Goal: Task Accomplishment & Management: Complete application form

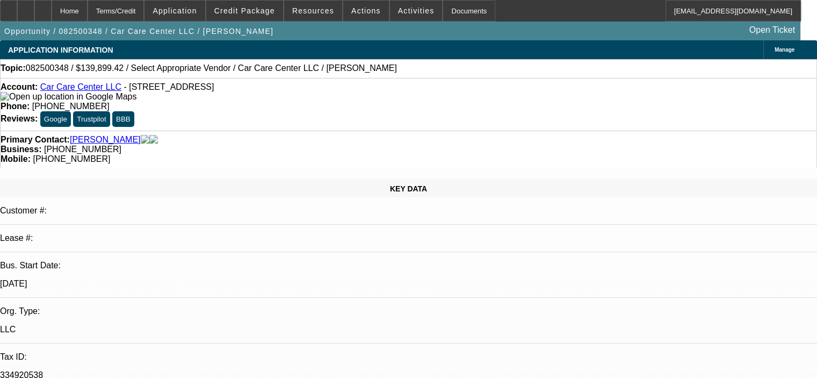
select select "0"
select select "2"
select select "0.1"
select select "4"
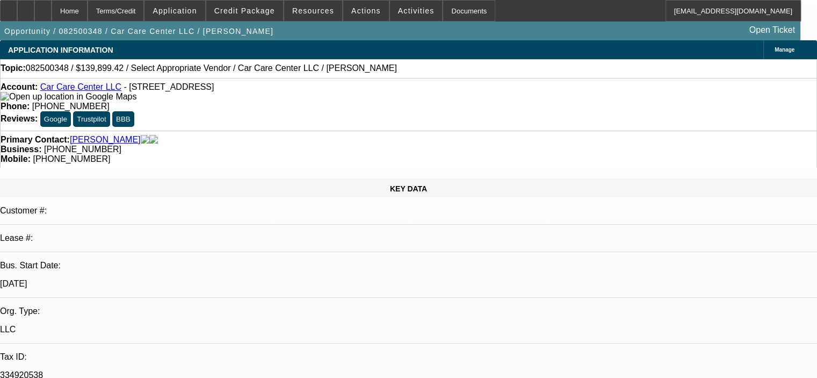
click at [193, 11] on span "Application" at bounding box center [175, 10] width 44 height 9
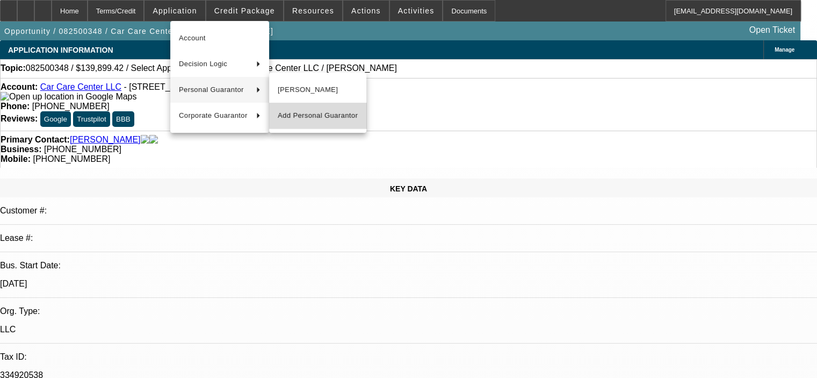
click at [327, 113] on span "Add Personal Guarantor" at bounding box center [318, 115] width 80 height 13
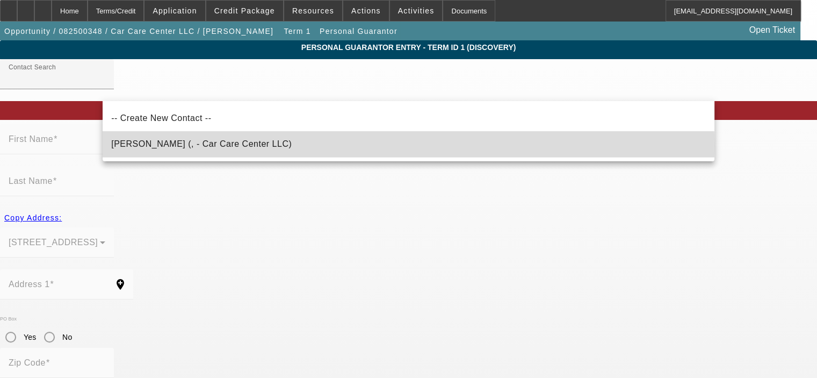
click at [226, 146] on span "Dudin, Eyas (, - Car Care Center LLC)" at bounding box center [201, 143] width 181 height 9
type input "Dudin, Eyas (, - Car Care Center LLC)"
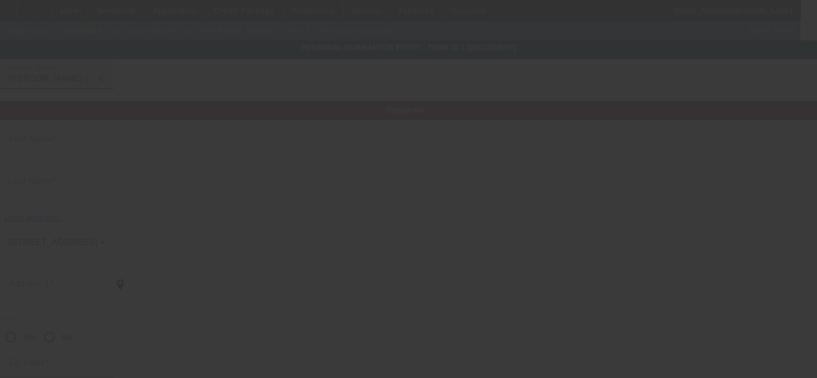
type input "Eyas"
type input "Dudin"
radio input "true"
type input "[PHONE_NUMBER]"
type input "eyas.dudin@yahoo.com"
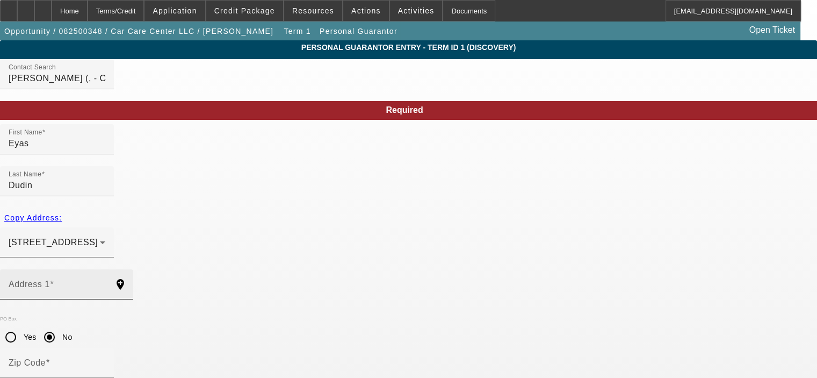
drag, startPoint x: 128, startPoint y: 242, endPoint x: 133, endPoint y: 238, distance: 6.9
click at [50, 279] on mat-label "Address 1" at bounding box center [29, 283] width 41 height 9
click at [105, 282] on input "Address 1" at bounding box center [57, 288] width 97 height 13
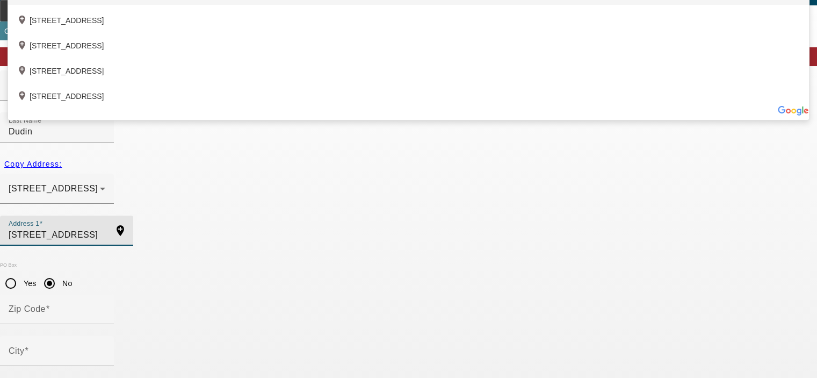
scroll to position [90, 0]
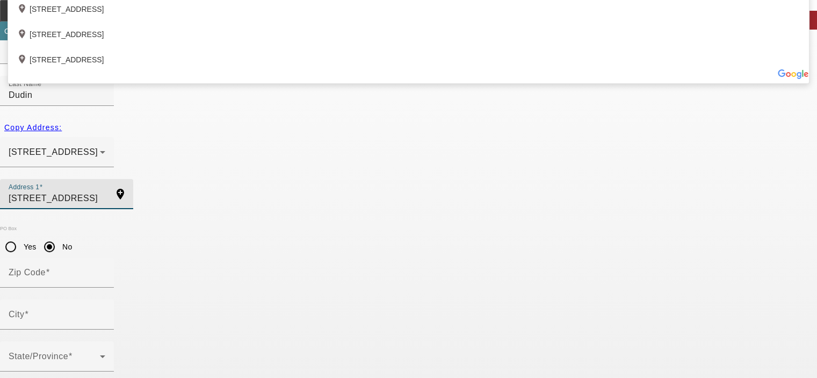
type input "1701 Pine St."
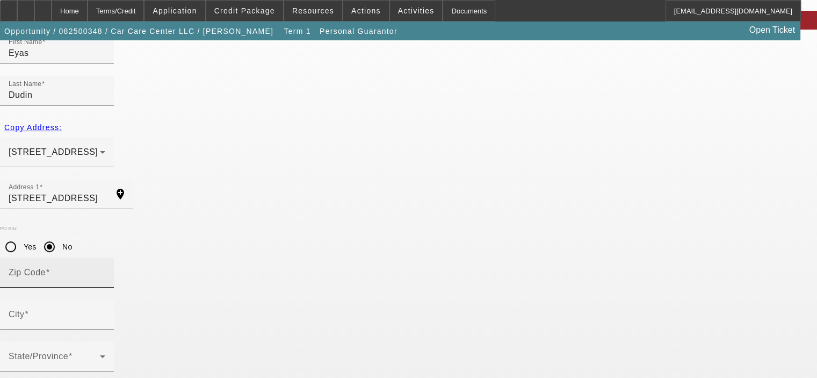
click at [46, 268] on mat-label "Zip Code" at bounding box center [27, 272] width 37 height 9
click at [105, 270] on input "Zip Code" at bounding box center [57, 276] width 97 height 13
type input "53172"
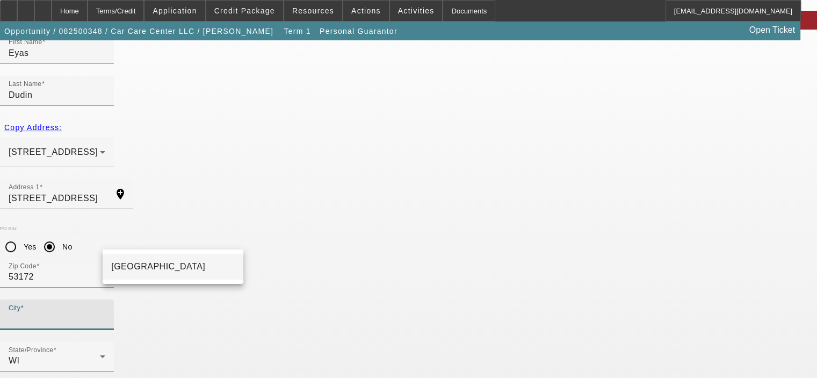
click at [179, 274] on mat-option "South Milwaukee" at bounding box center [173, 267] width 141 height 26
type input "South Milwaukee"
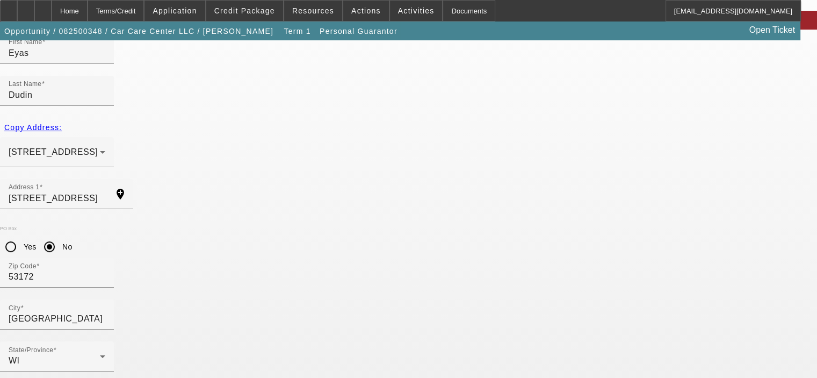
click at [752, 288] on div at bounding box center [408, 189] width 817 height 378
type input "25"
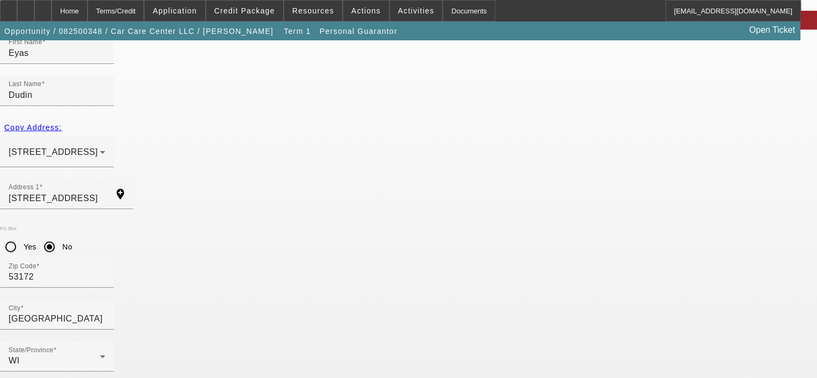
type input "390-84-2798"
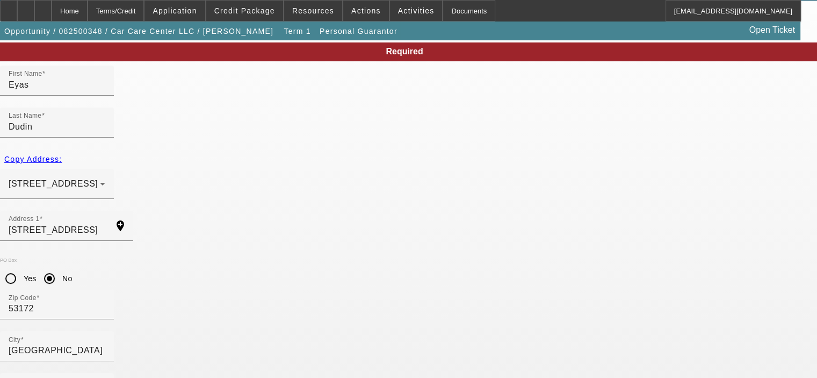
scroll to position [37, 0]
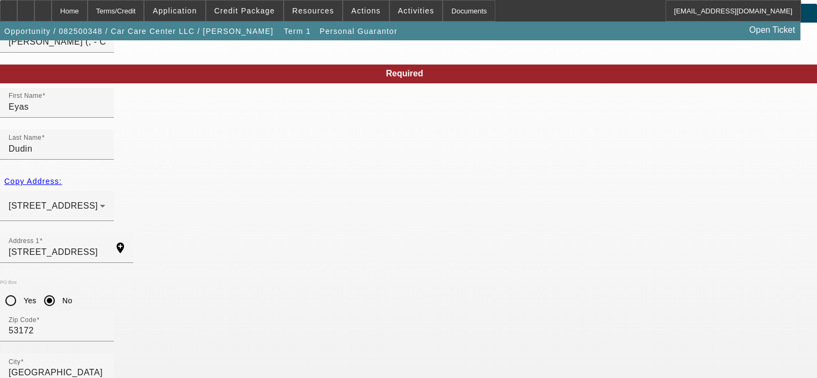
type input "(414) 316-1500"
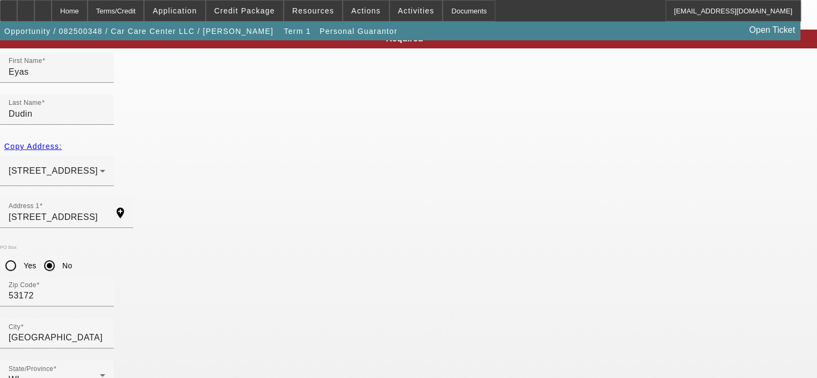
scroll to position [90, 0]
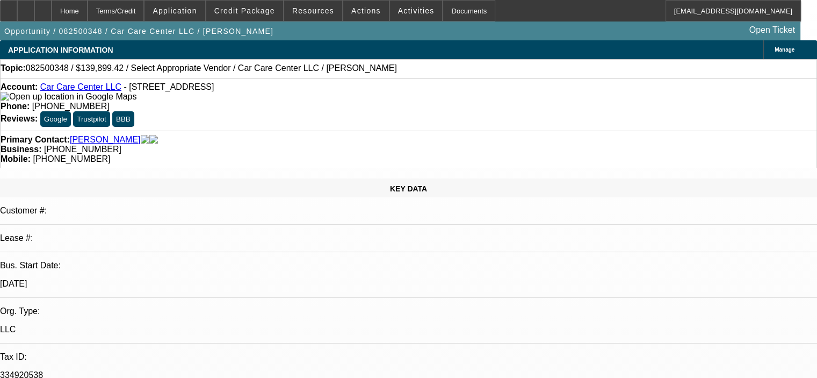
select select "0"
select select "2"
select select "0.1"
select select "4"
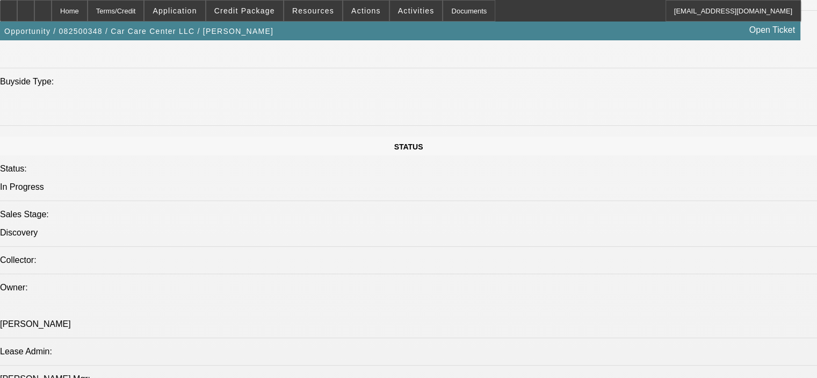
scroll to position [860, 0]
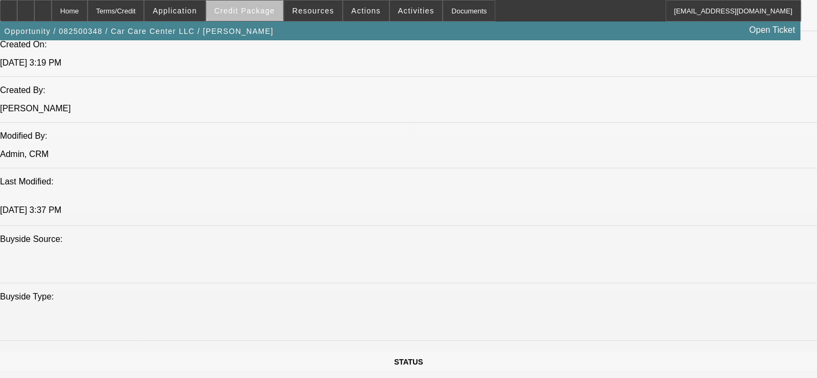
click at [270, 9] on span "Credit Package" at bounding box center [244, 10] width 61 height 9
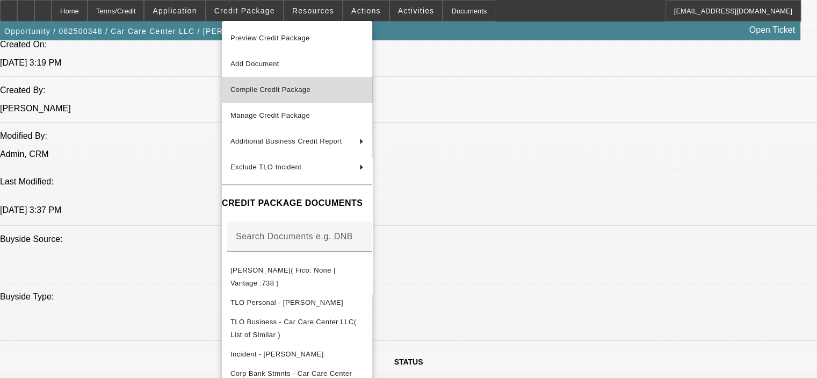
click at [271, 89] on span "Compile Credit Package" at bounding box center [270, 89] width 80 height 8
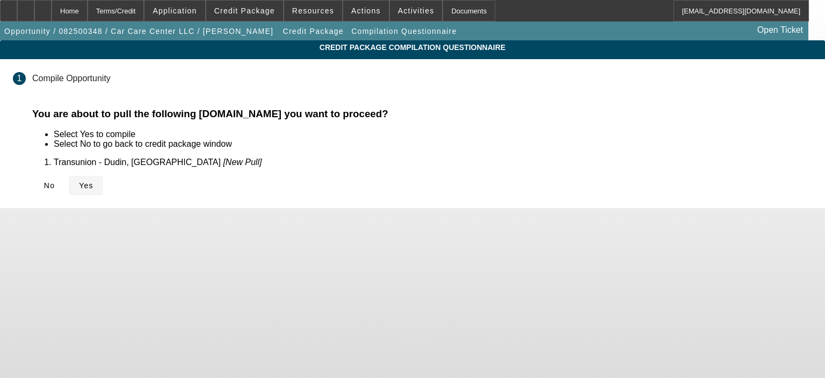
click at [79, 186] on icon at bounding box center [79, 185] width 0 height 9
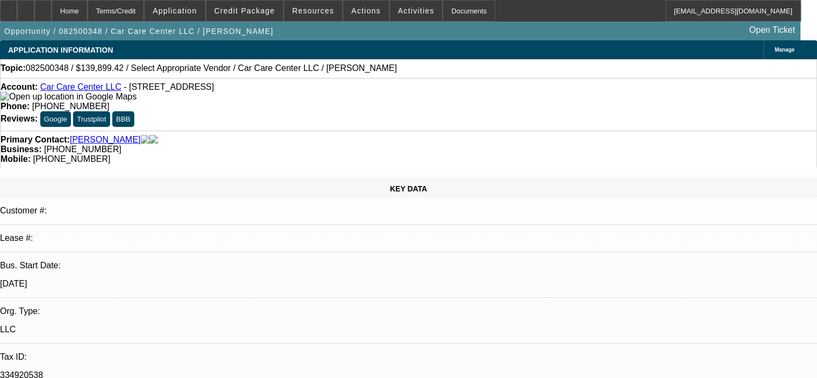
select select "0"
select select "2"
select select "0.1"
select select "4"
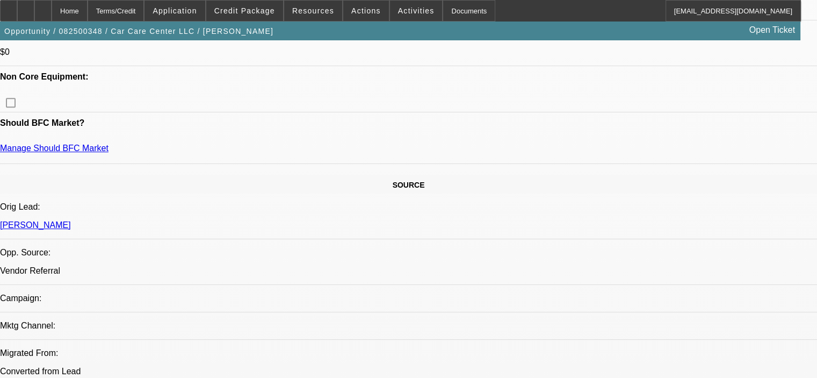
scroll to position [376, 0]
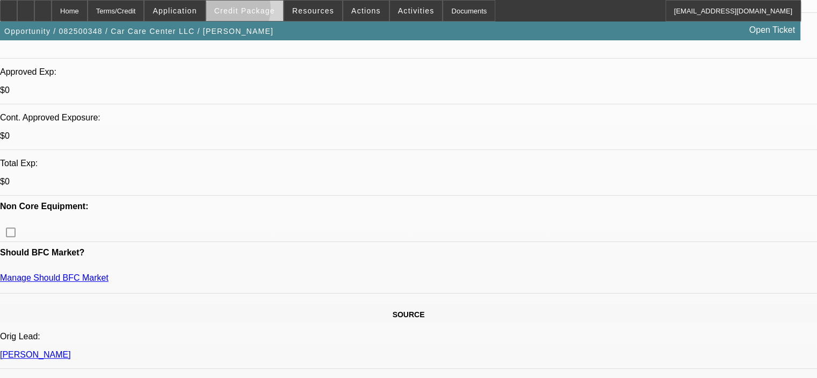
click at [247, 11] on span "Credit Package" at bounding box center [244, 10] width 61 height 9
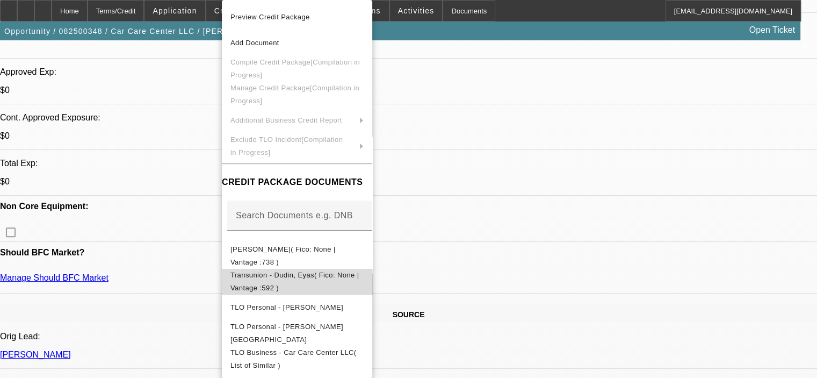
click at [332, 277] on span "Transunion - Dudin, Eyas( Fico: None | Vantage :592 )" at bounding box center [294, 281] width 128 height 21
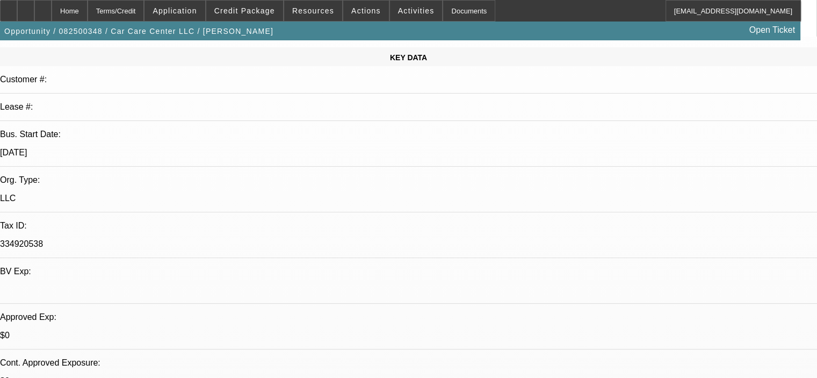
scroll to position [0, 0]
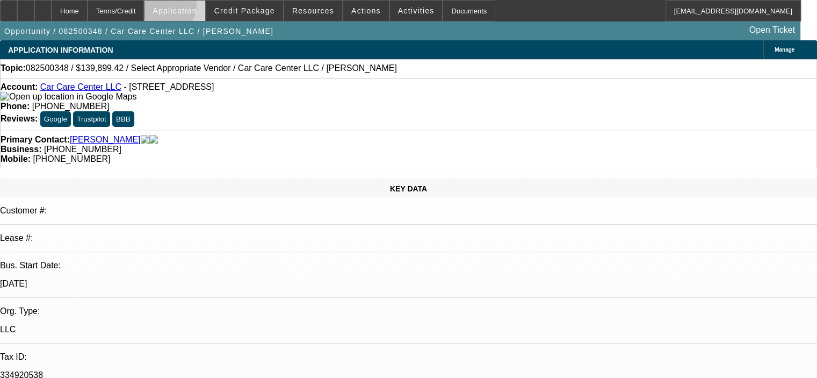
click at [190, 8] on span "Application" at bounding box center [175, 10] width 44 height 9
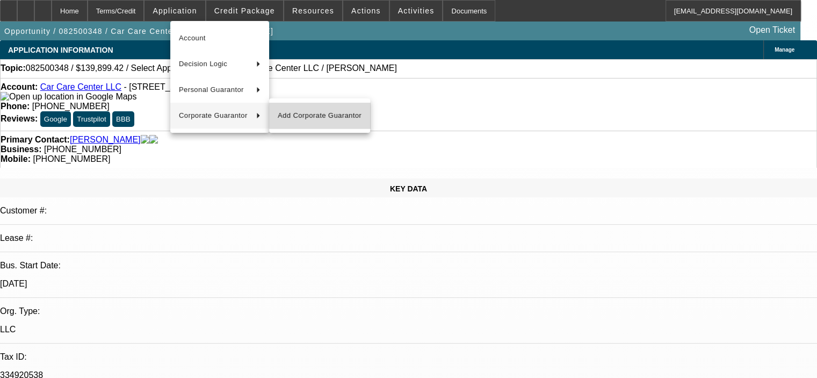
click at [322, 119] on span "Add Corporate Guarantor" at bounding box center [320, 115] width 84 height 13
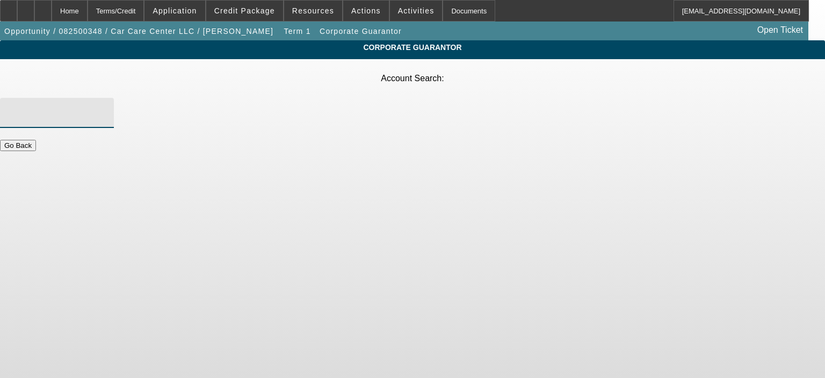
click at [105, 106] on input "Account Search" at bounding box center [57, 112] width 97 height 13
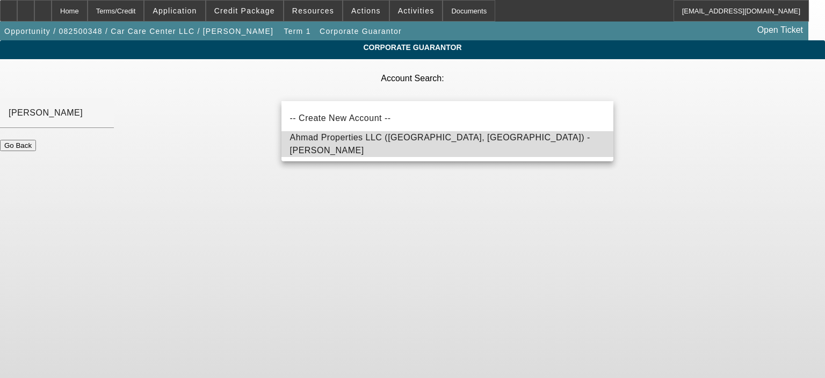
click at [404, 141] on span "Ahmad Properties LLC (Milwaukee, WI) - Ahmad, Omar" at bounding box center [440, 144] width 300 height 22
type input "Ahmad Properties LLC (Milwaukee, WI) - Ahmad, Omar"
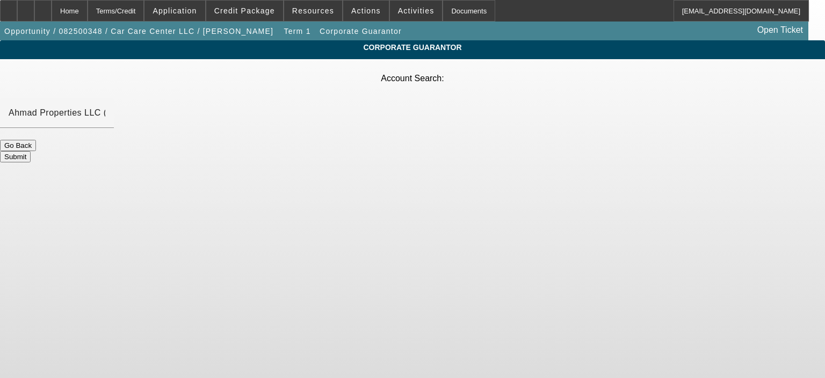
click at [31, 151] on button "Submit" at bounding box center [15, 156] width 31 height 11
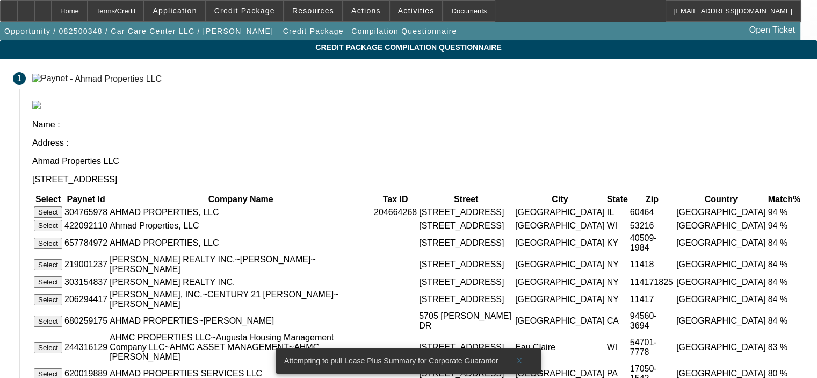
click at [62, 206] on button "Select" at bounding box center [48, 211] width 28 height 11
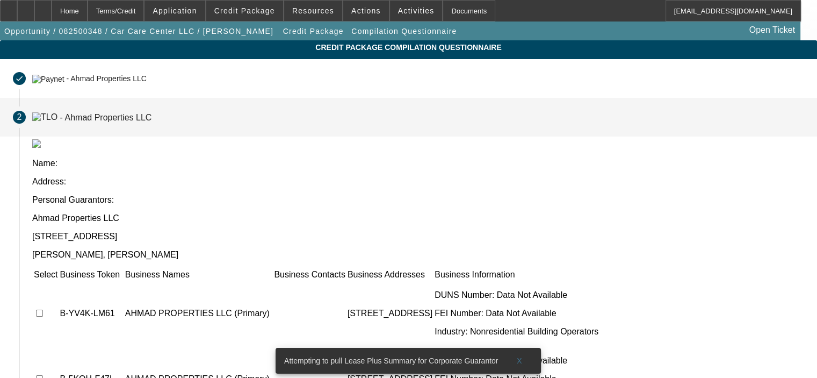
click at [43, 309] on input "checkbox" at bounding box center [39, 312] width 7 height 7
checkbox input "true"
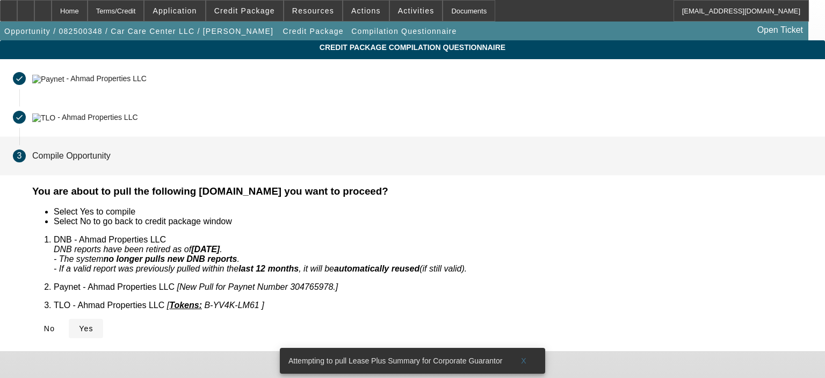
click at [79, 324] on icon at bounding box center [79, 328] width 0 height 9
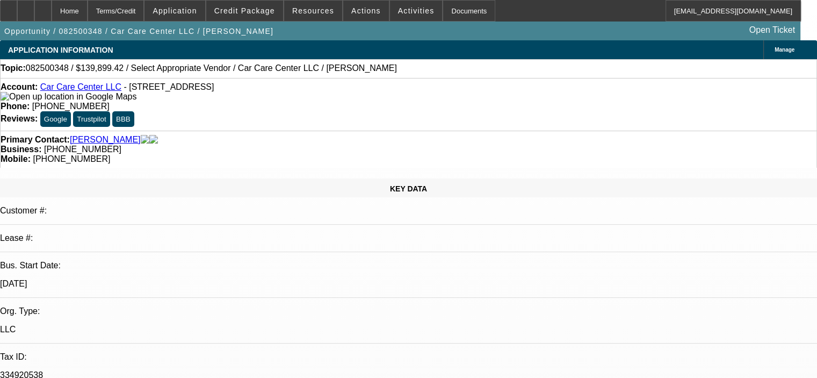
select select "0"
select select "2"
select select "0.1"
select select "4"
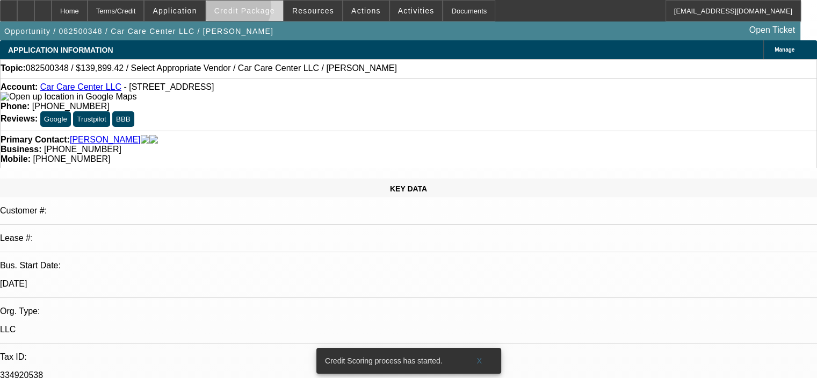
click at [251, 10] on span "Credit Package" at bounding box center [244, 10] width 61 height 9
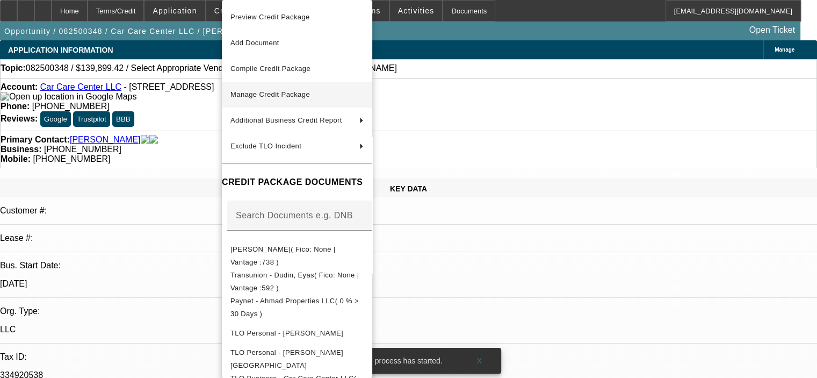
click at [277, 92] on span "Manage Credit Package" at bounding box center [270, 94] width 80 height 8
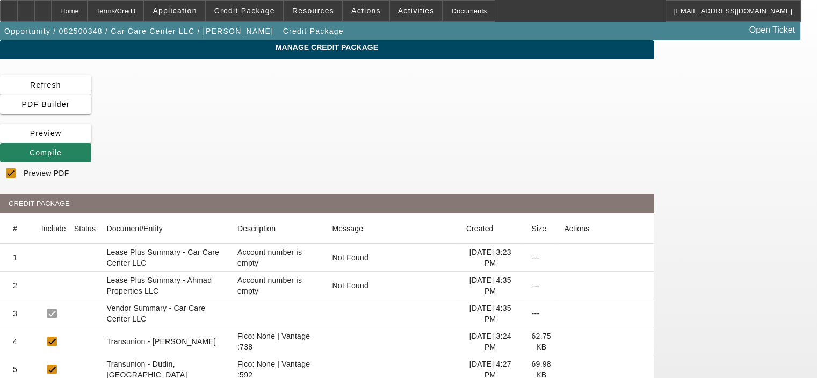
click at [69, 100] on span "PDF Builder" at bounding box center [45, 104] width 48 height 9
click at [61, 85] on span "Refresh" at bounding box center [45, 85] width 31 height 9
click at [88, 7] on div "Home" at bounding box center [70, 10] width 36 height 21
click at [88, 9] on div "Home" at bounding box center [70, 10] width 36 height 21
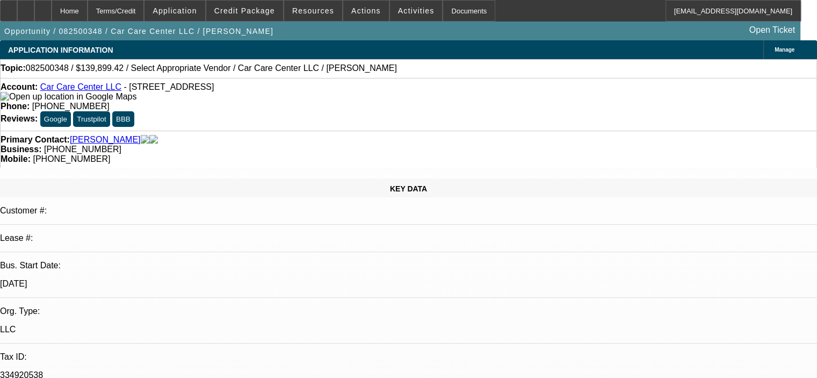
select select "0"
select select "2"
select select "0.1"
select select "4"
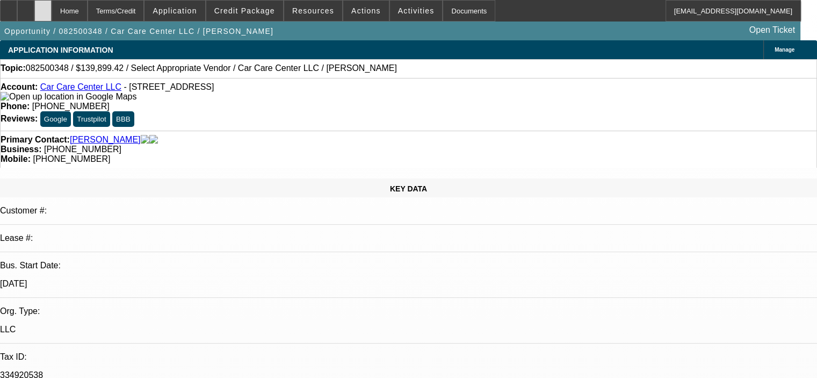
click at [43, 7] on icon at bounding box center [43, 7] width 0 height 0
select select "0"
select select "2"
select select "0.1"
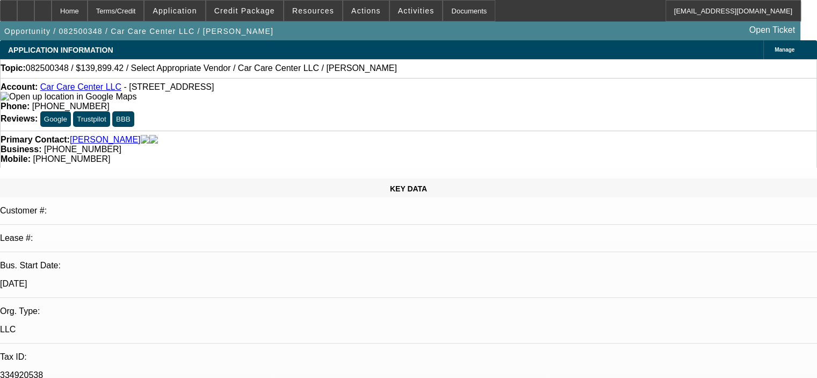
select select "4"
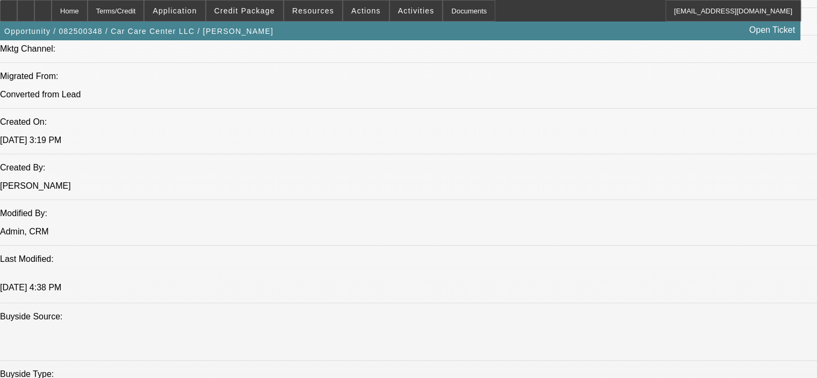
scroll to position [801, 0]
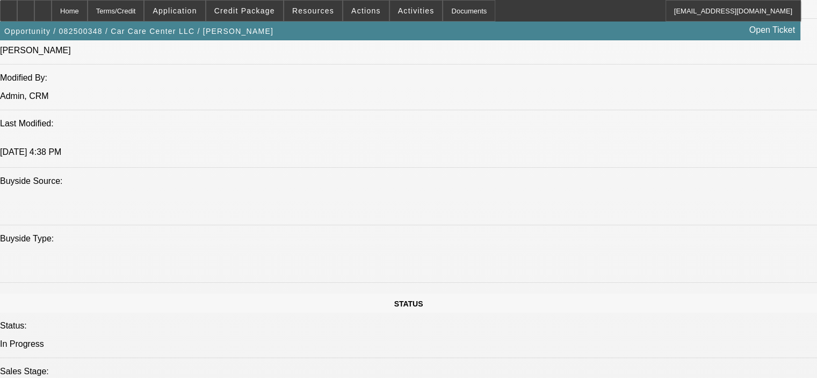
scroll to position [855, 0]
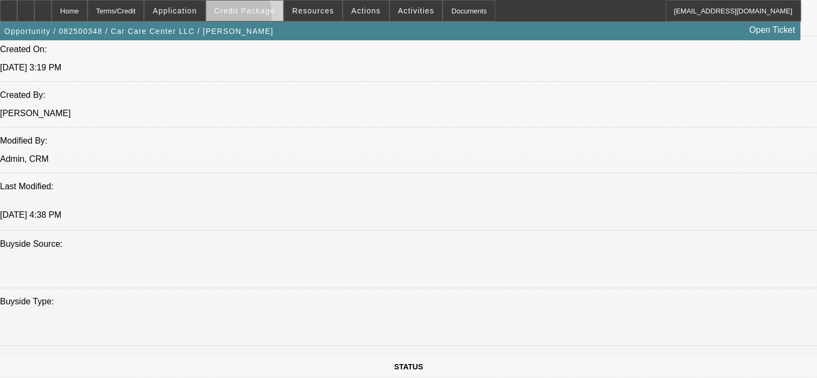
click at [239, 17] on span at bounding box center [244, 11] width 77 height 26
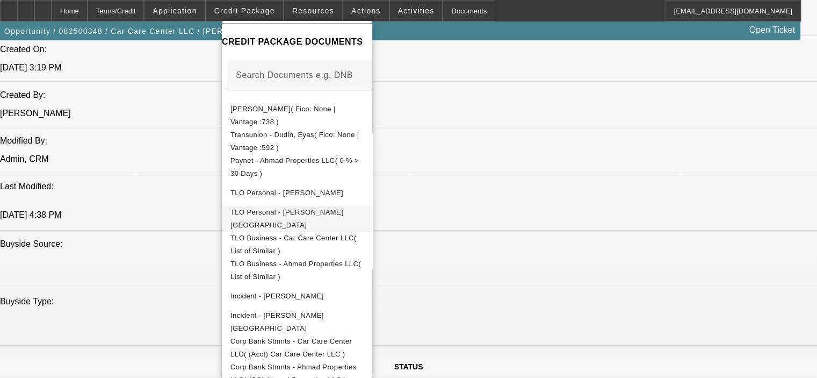
scroll to position [177, 0]
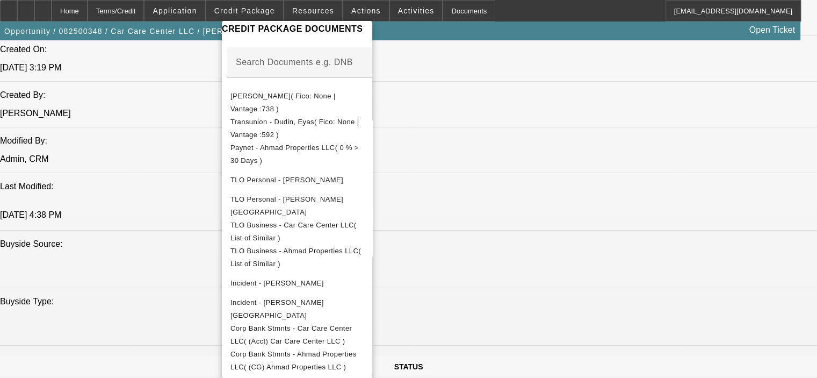
drag, startPoint x: 636, startPoint y: 329, endPoint x: 300, endPoint y: 174, distance: 370.2
click at [629, 325] on div at bounding box center [408, 189] width 817 height 378
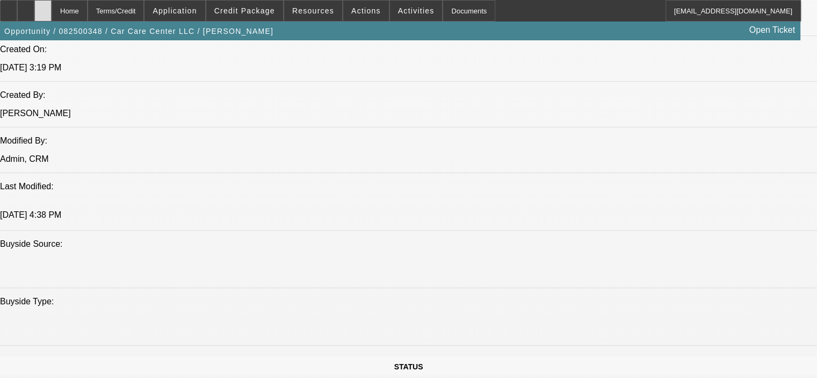
click at [52, 5] on div at bounding box center [42, 10] width 17 height 21
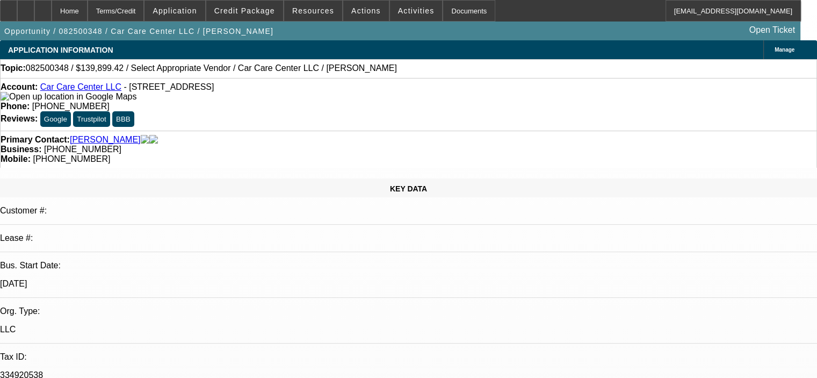
select select "0"
select select "2"
select select "0.1"
select select "4"
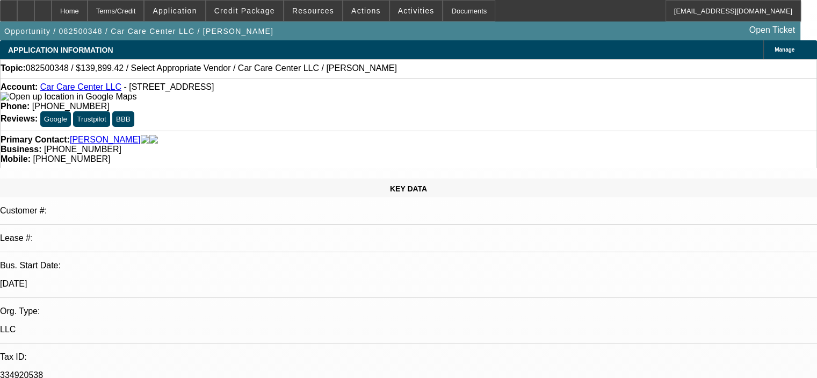
select select "0"
select select "2"
select select "0.1"
select select "4"
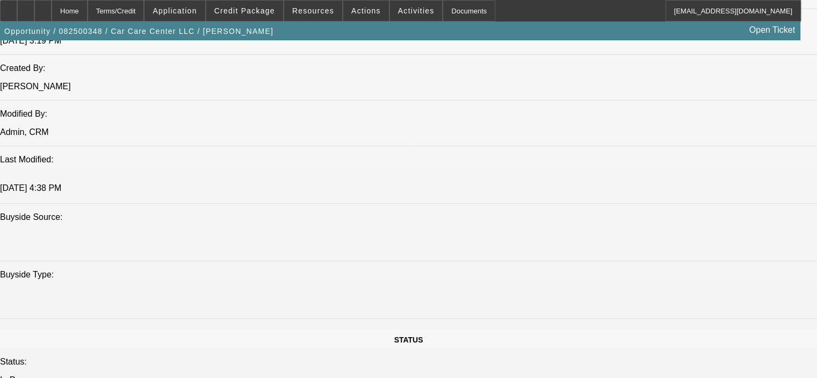
scroll to position [885, 0]
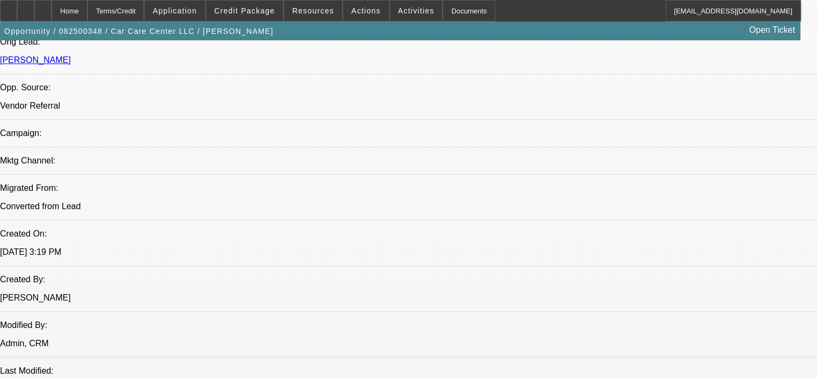
scroll to position [670, 0]
click at [52, 6] on div at bounding box center [42, 10] width 17 height 21
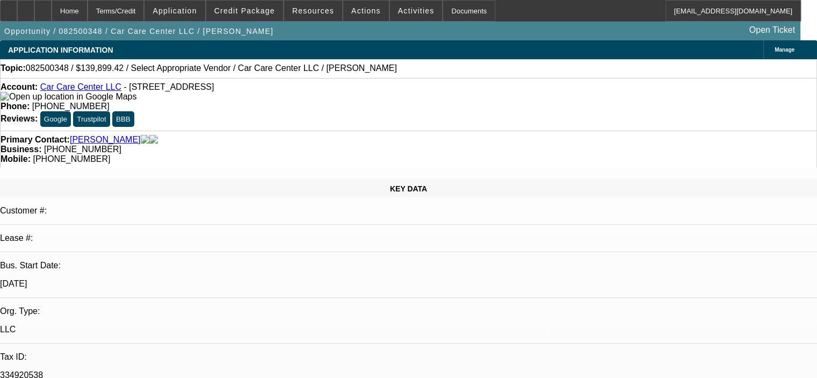
select select "0"
select select "2"
select select "0.1"
select select "4"
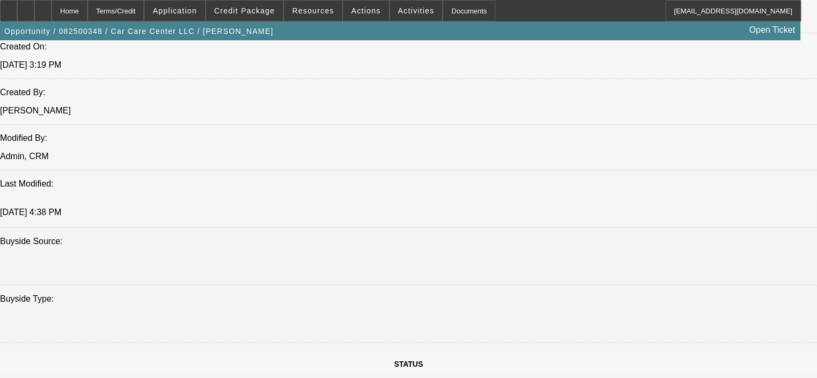
scroll to position [860, 0]
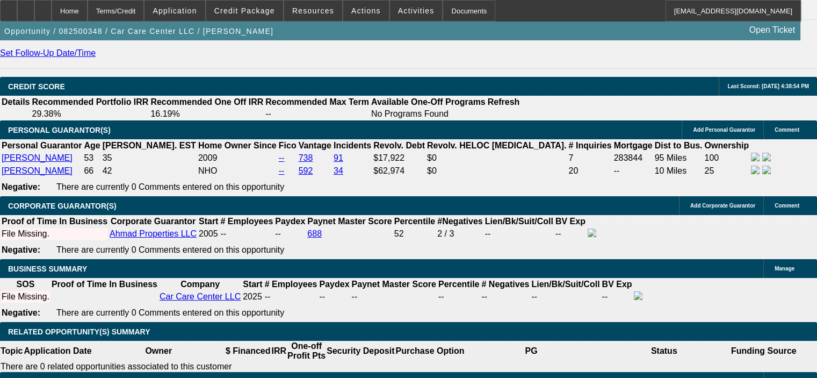
scroll to position [1558, 0]
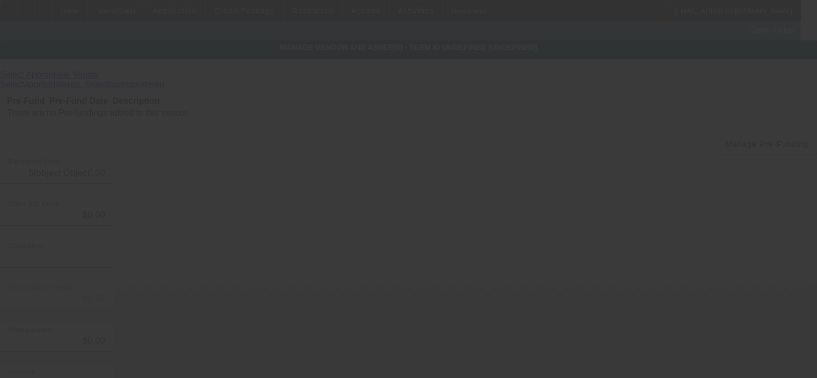
type input "$139,000.00"
type input "$899.42"
type input "fees"
type input "$139,899.42"
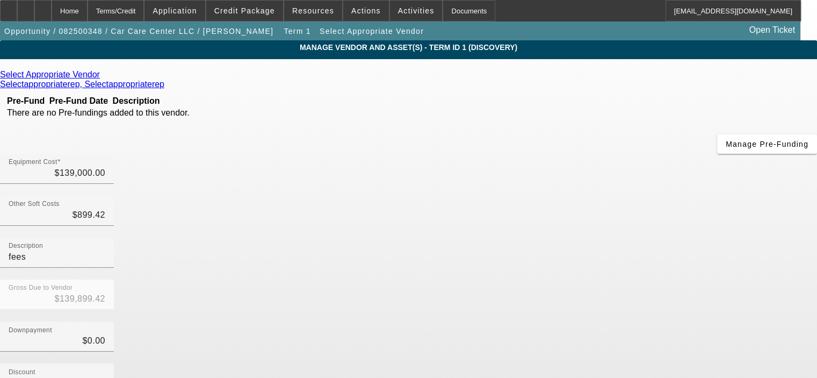
click at [103, 77] on icon at bounding box center [103, 74] width 0 height 9
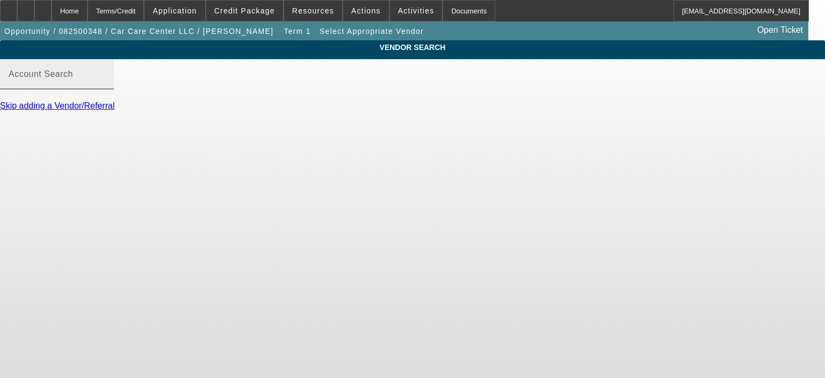
click at [105, 85] on input "Account Search" at bounding box center [57, 78] width 97 height 13
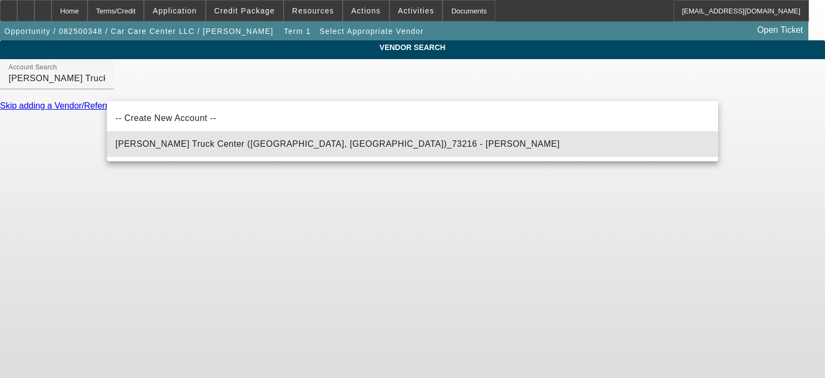
click at [219, 145] on span "Lynch Truck Center (Waterford, WI)_73216 - Voss, Jared" at bounding box center [338, 143] width 444 height 9
type input "Lynch Truck Center (Waterford, WI)_73216 - Voss, Jared"
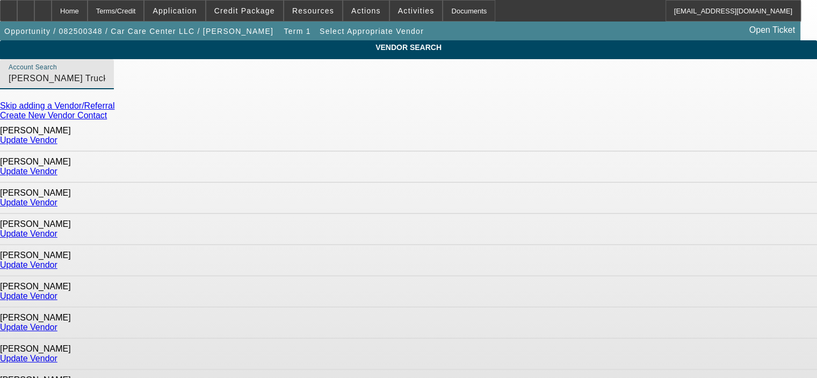
click at [57, 137] on link "Update Vendor" at bounding box center [28, 139] width 57 height 9
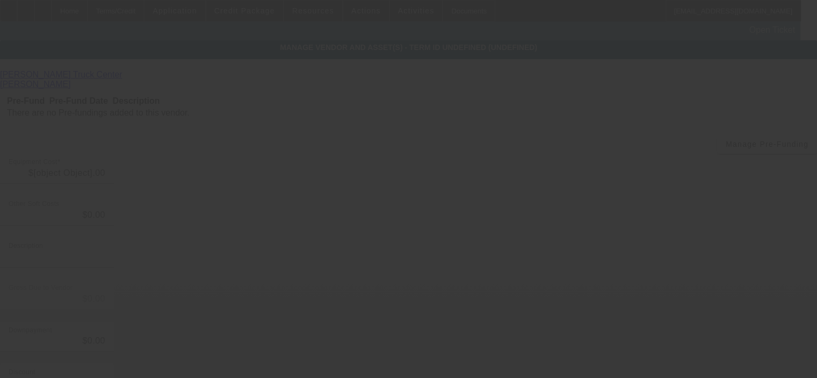
type input "$139,000.00"
type input "$899.42"
type input "fees"
type input "$139,899.42"
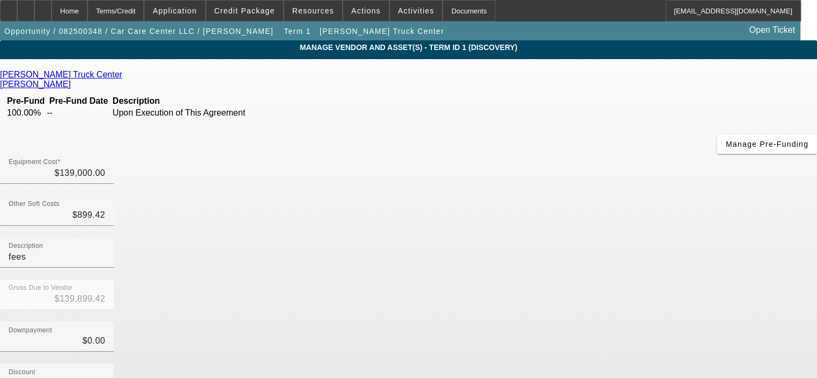
click at [684, 363] on div "Discount $0.00" at bounding box center [408, 384] width 817 height 42
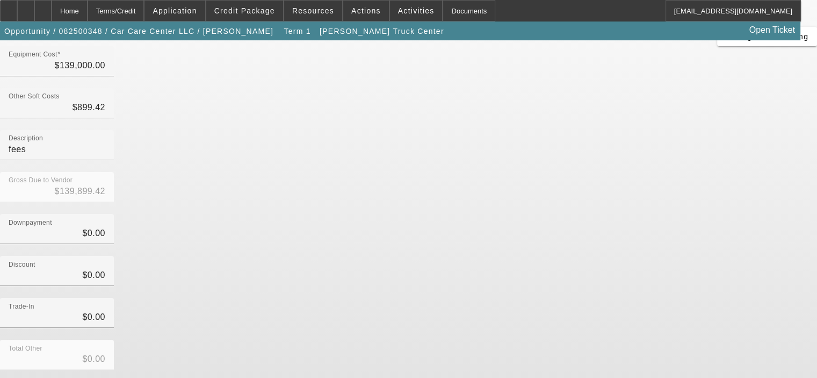
scroll to position [119, 0]
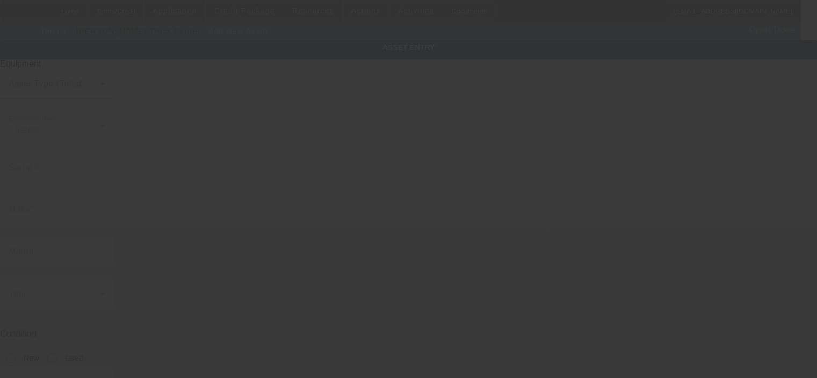
type input "4926 W North Ave"
type input "Milwaukee"
type input "53208"
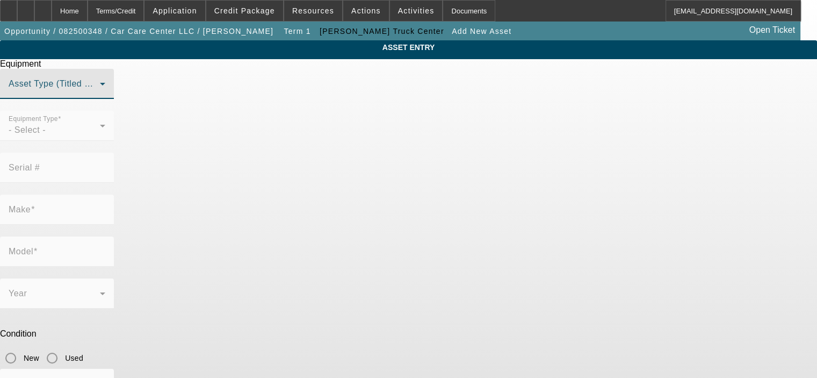
click at [100, 95] on span at bounding box center [54, 88] width 91 height 13
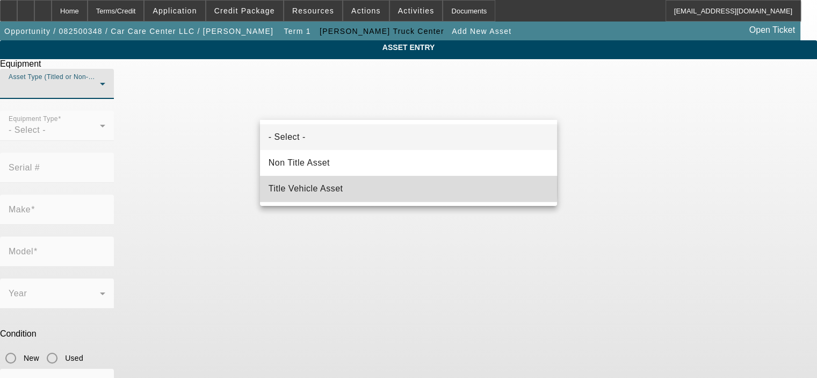
click at [324, 185] on span "Title Vehicle Asset" at bounding box center [306, 188] width 75 height 13
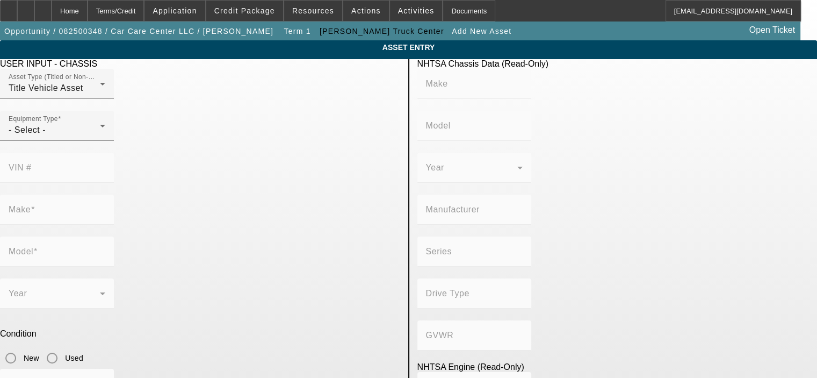
click at [114, 153] on mat-form-field "VIN #" at bounding box center [57, 174] width 114 height 42
click at [100, 136] on div "- Select -" at bounding box center [54, 130] width 91 height 13
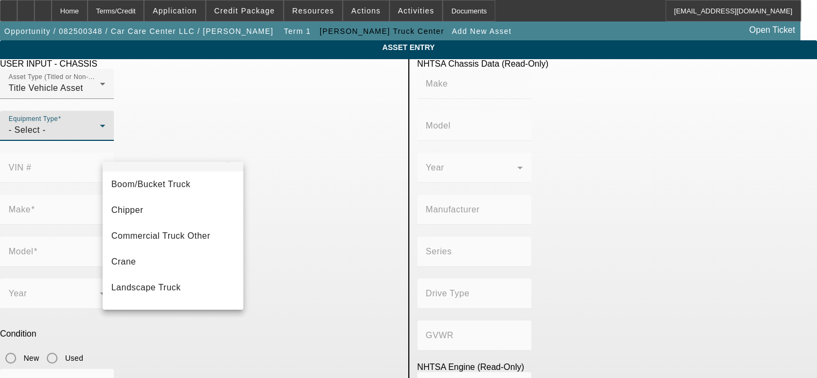
scroll to position [118, 0]
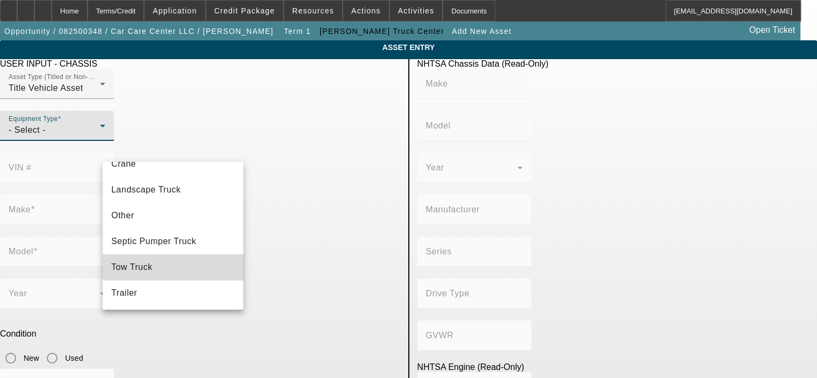
click at [196, 268] on mat-option "Tow Truck" at bounding box center [173, 267] width 141 height 26
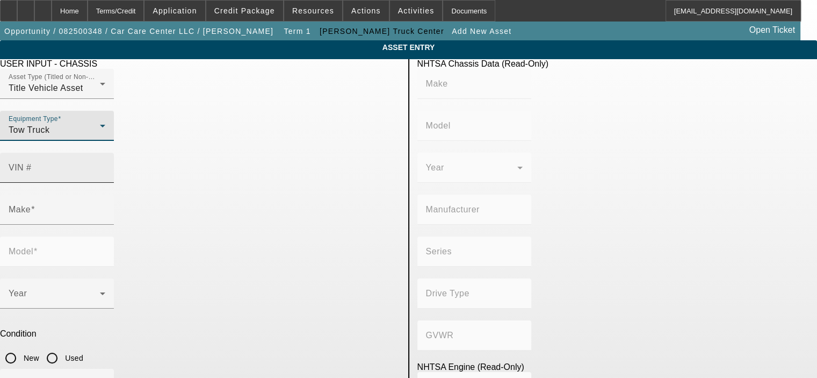
click at [32, 163] on mat-label "VIN #" at bounding box center [20, 167] width 23 height 9
click at [105, 165] on input "VIN #" at bounding box center [57, 171] width 97 height 13
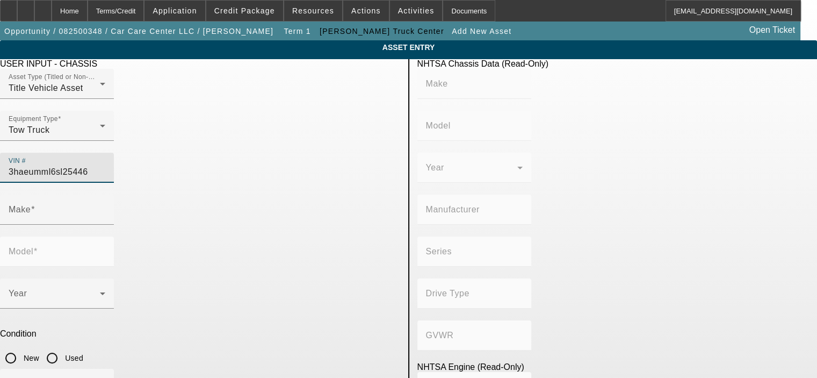
type input "3haeumml6sl254464"
type input "INTERNATIONAL"
type input "MV607"
type input "BLUE DIAMOND TRUCK, S. DE R. L. DE C. V."
type input "MV"
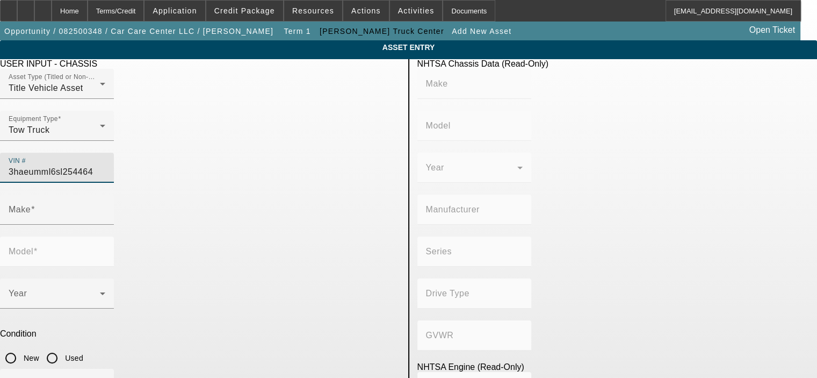
type input "4x2"
type input "Class 6: 19,501 - 26,000 lb (8,845 - 11,794 kg)"
type input "B 6.7"
type input "Diesel"
type input "408.85908543470"
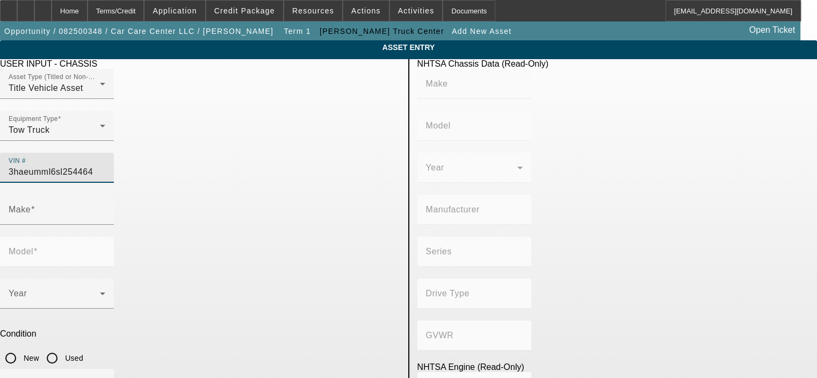
type input "6.7"
type input "INTERNATIONAL"
type input "MV607"
type input "3HAEUMML6SL254464"
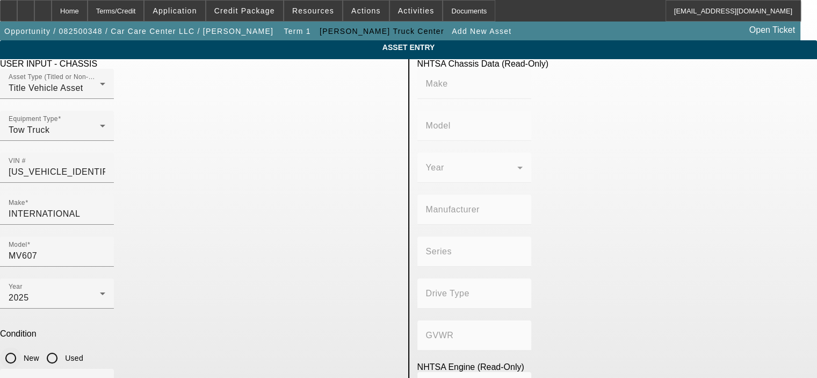
click at [21, 347] on input "New" at bounding box center [10, 357] width 21 height 21
radio input "true"
type input "INTERNATIONAL"
type input "MV607"
type input "BLUE DIAMOND TRUCK, S. DE R. L. DE C. V."
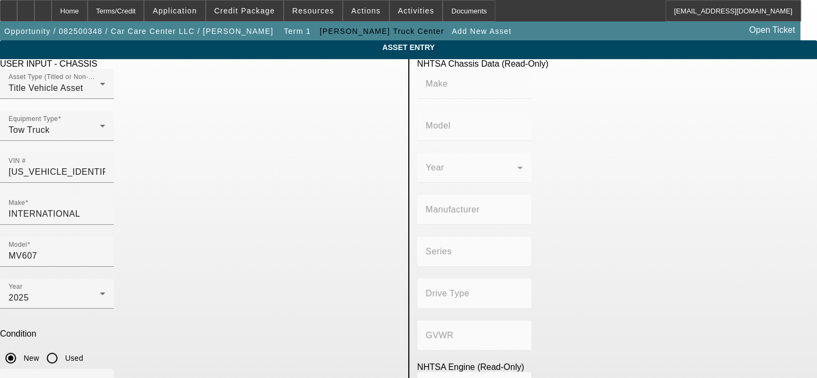
type input "MV"
type input "4x2"
type input "Class 6: 19,501 - 26,000 lb (8,845 - 11,794 kg)"
type input "B 6.7"
type input "Diesel"
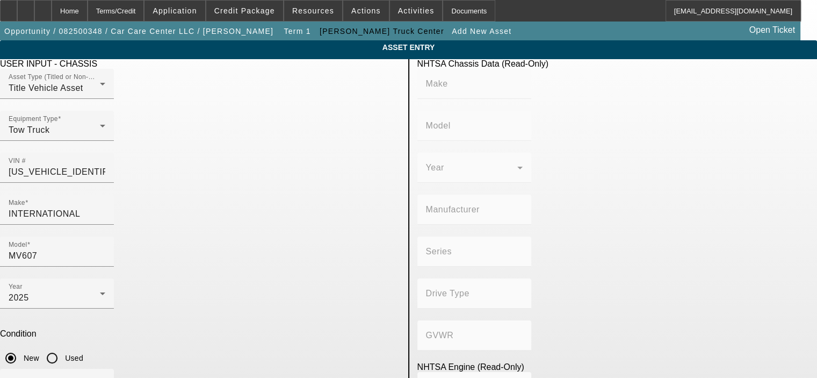
type input "408.85908543470"
type input "6.7"
type input "100"
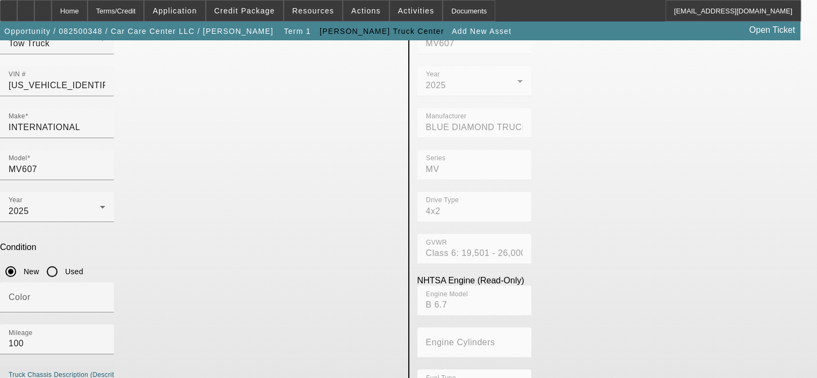
scroll to position [90, 0]
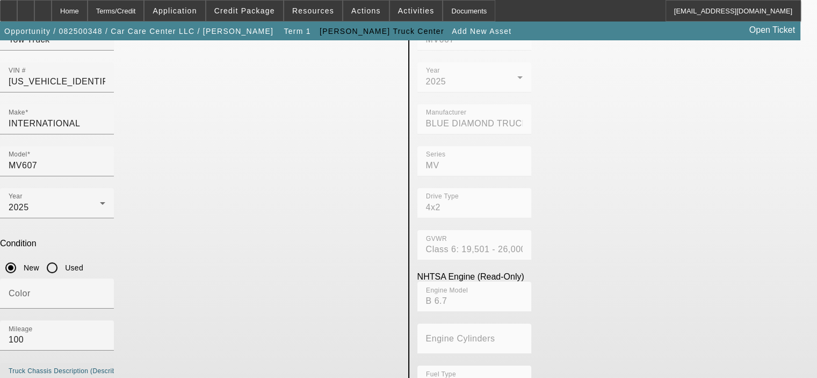
type textarea "6.7L Diesel"
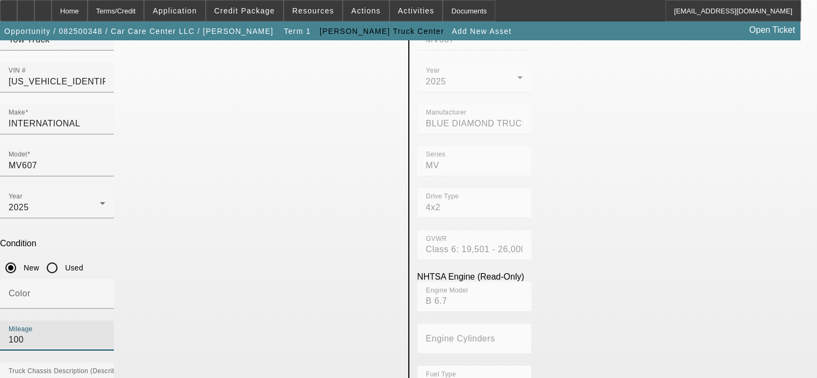
drag, startPoint x: 299, startPoint y: 185, endPoint x: 243, endPoint y: 192, distance: 56.3
click at [243, 278] on div "Color Mileage 100" at bounding box center [200, 320] width 400 height 84
type input "1404"
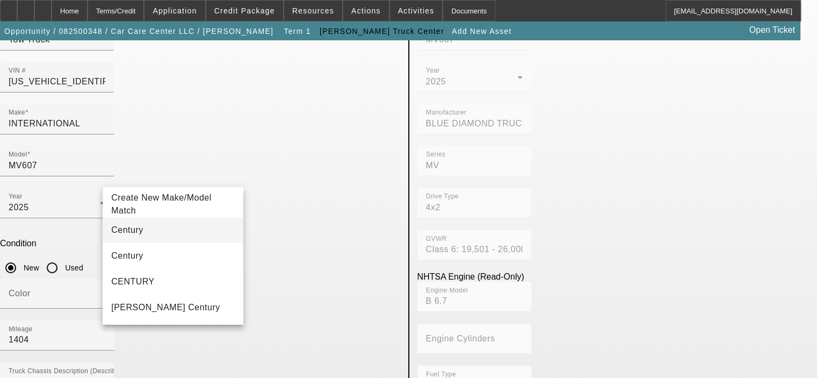
type input "Century"
click at [155, 234] on mat-option "Century" at bounding box center [173, 230] width 141 height 26
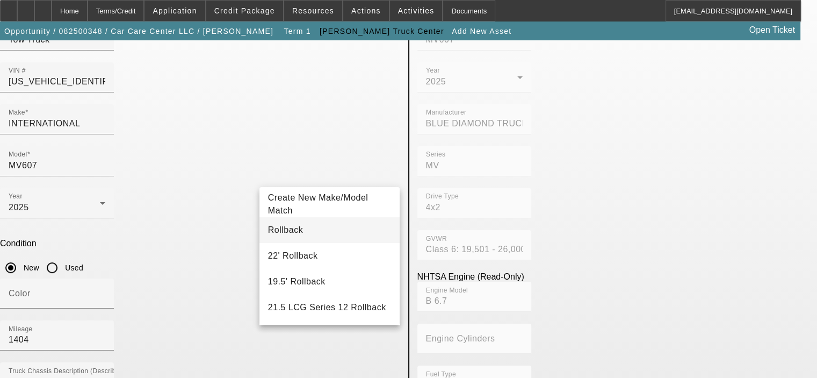
type input "Rollback"
click at [293, 230] on span "Rollback" at bounding box center [285, 229] width 35 height 9
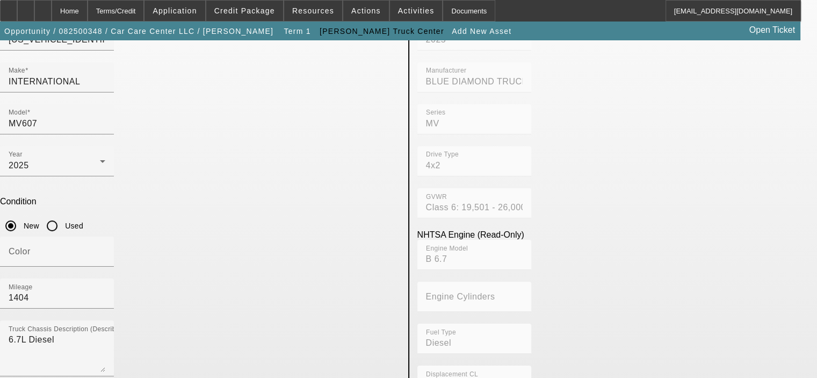
scroll to position [198, 0]
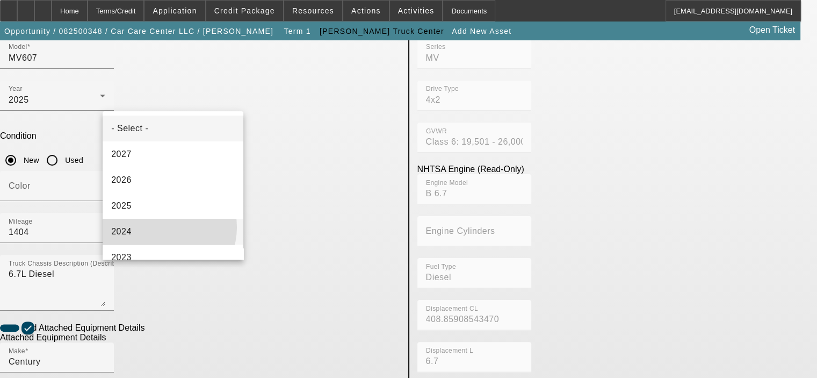
click at [164, 227] on mat-option "2024" at bounding box center [173, 232] width 141 height 26
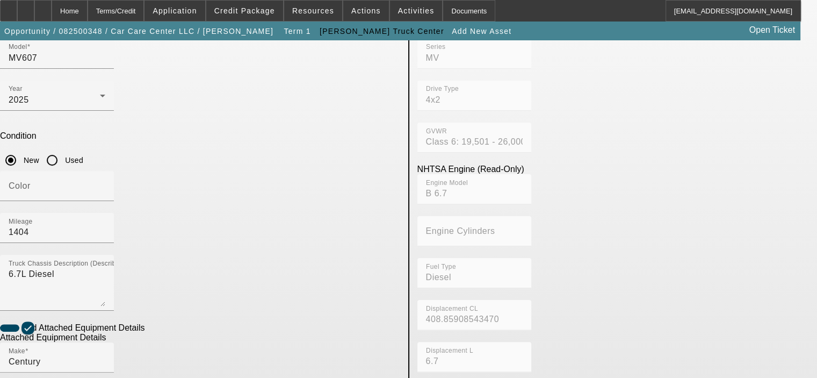
radio input "true"
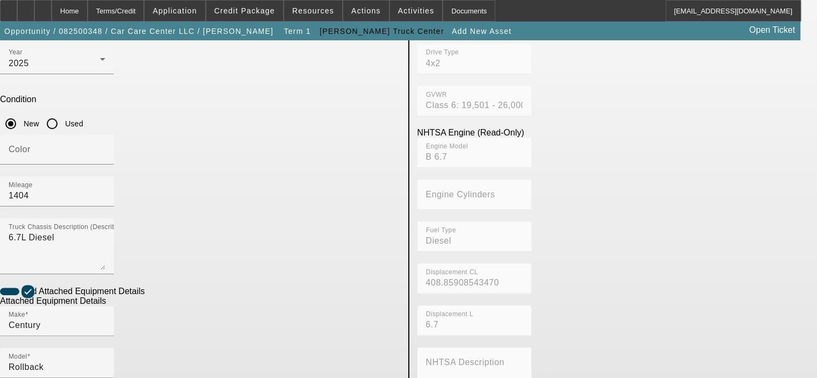
scroll to position [305, 0]
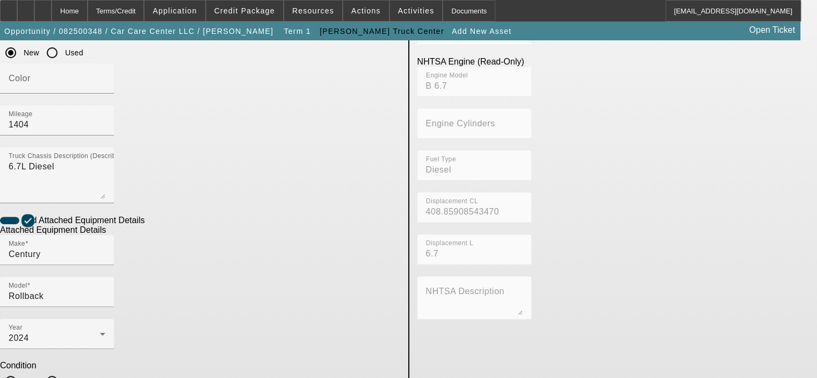
type textarea "Carrier"
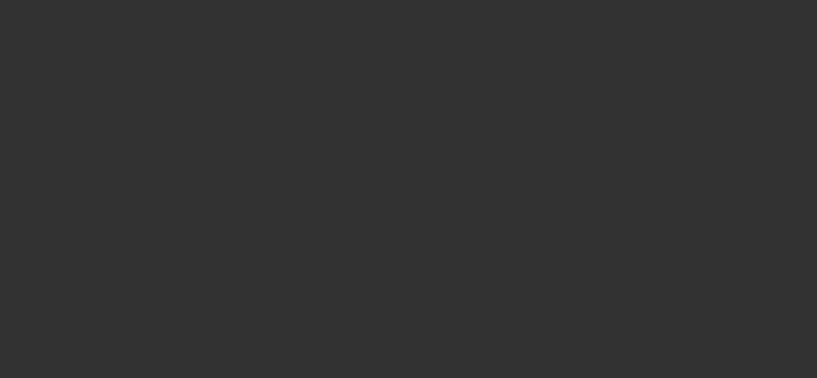
type input "$139,000.00"
type input "$899.42"
type input "fees"
type input "$139,899.42"
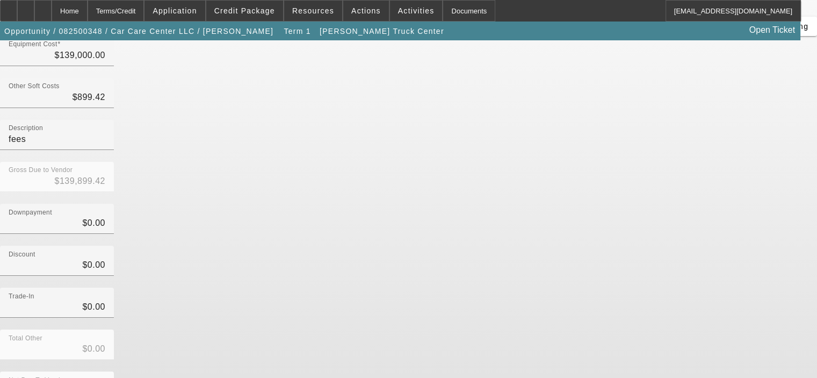
scroll to position [123, 0]
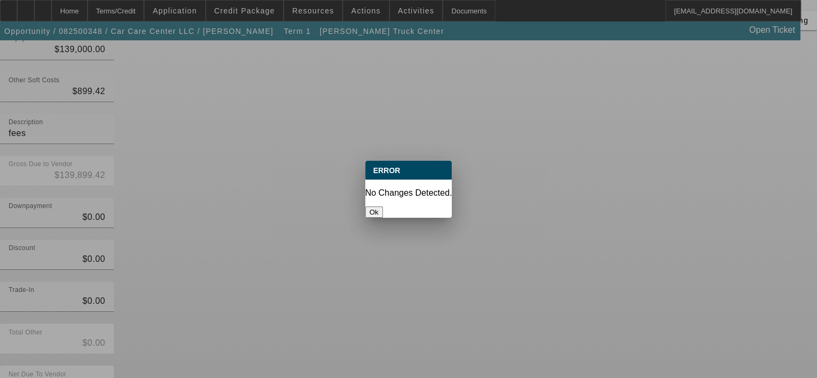
click at [383, 206] on button "Ok" at bounding box center [374, 211] width 18 height 11
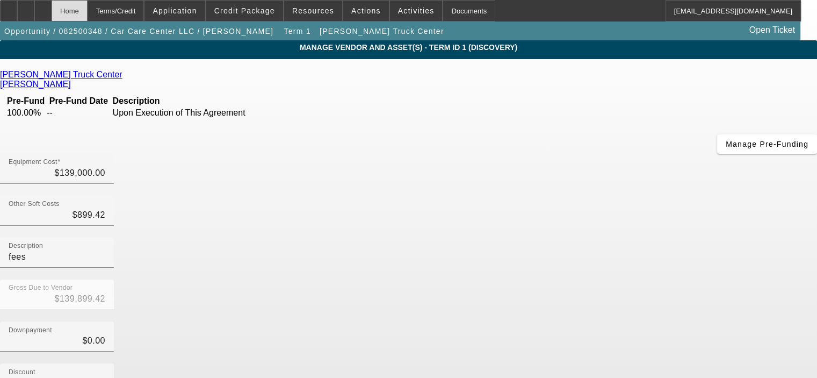
click at [88, 11] on div "Home" at bounding box center [70, 10] width 36 height 21
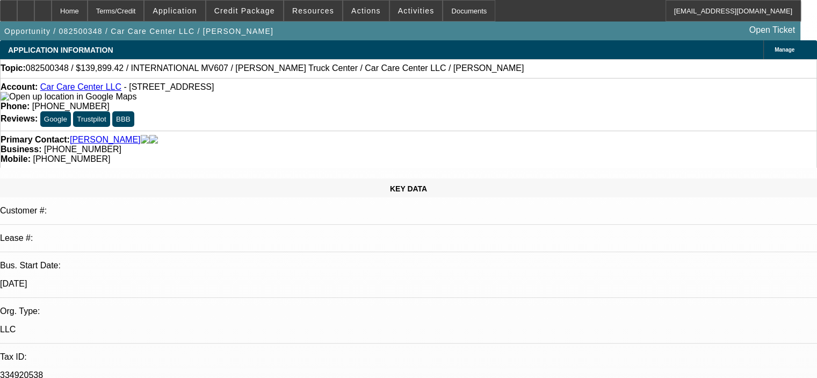
select select "0"
select select "2"
select select "0.1"
select select "4"
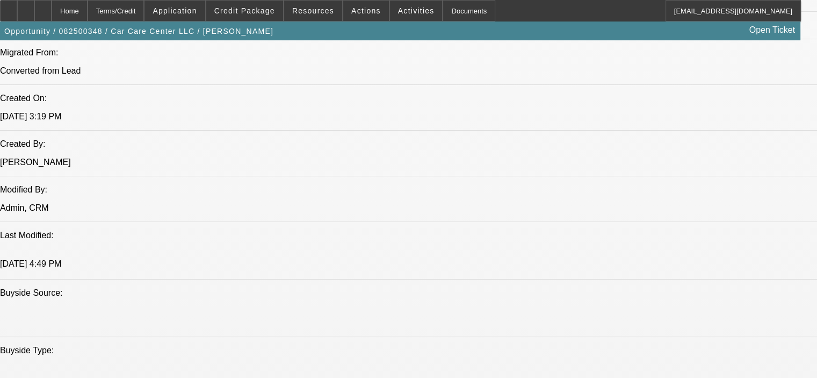
scroll to position [860, 0]
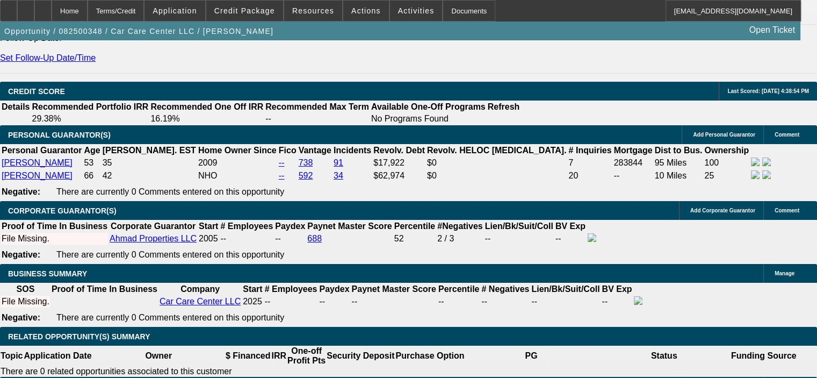
scroll to position [1504, 0]
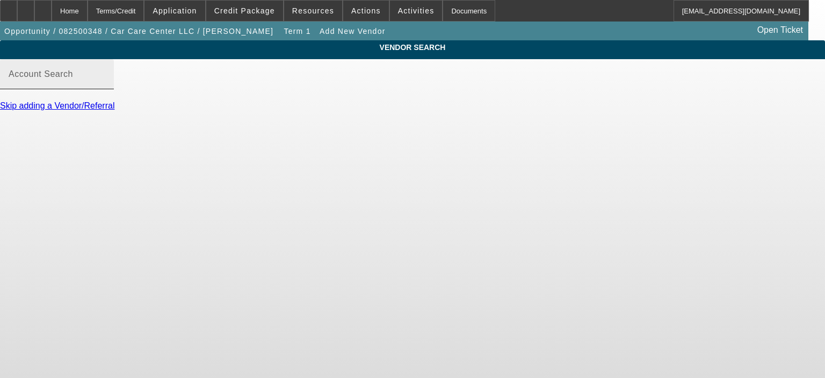
click at [105, 85] on input "Account Search" at bounding box center [57, 78] width 97 height 13
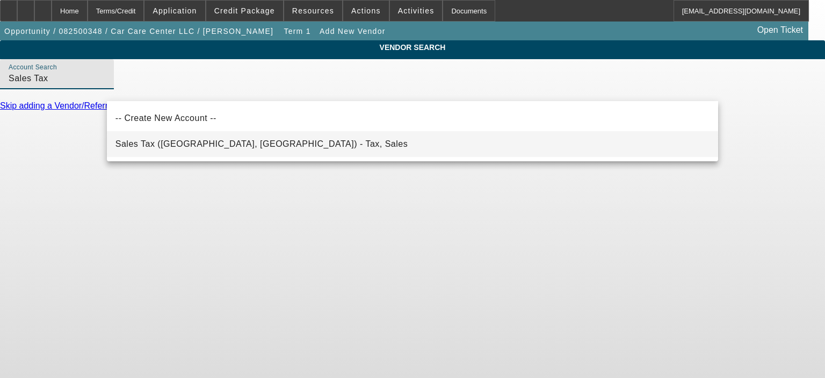
click at [236, 139] on span "Sales Tax (Marlborough, MA) - Tax, Sales" at bounding box center [262, 144] width 292 height 13
type input "Sales Tax (Marlborough, MA) - Tax, Sales"
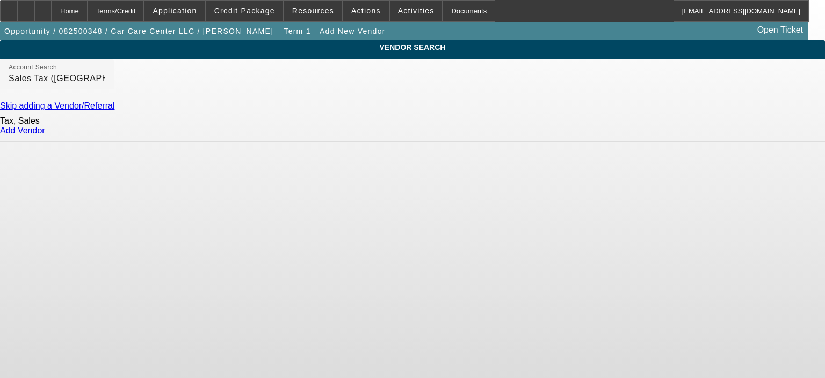
click at [45, 135] on link "Add Vendor" at bounding box center [22, 130] width 45 height 9
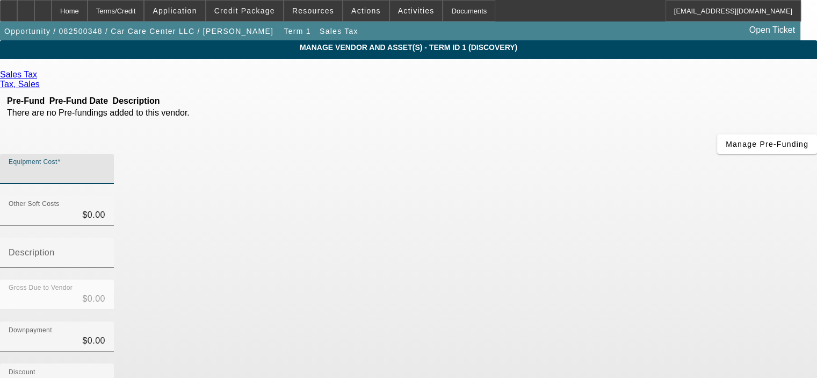
click at [105, 167] on input "Equipment Cost" at bounding box center [57, 173] width 97 height 13
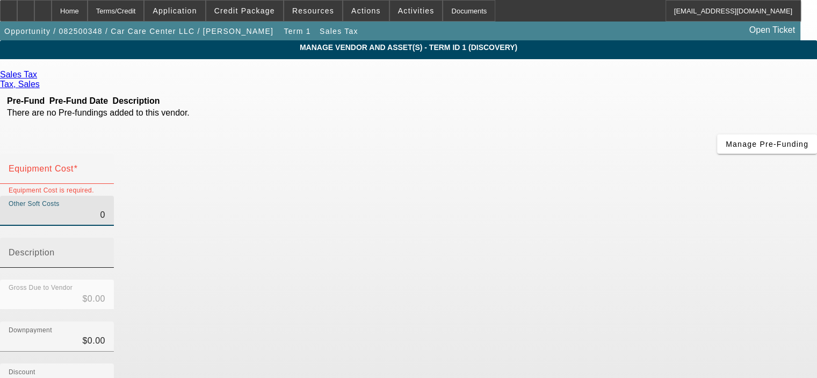
drag, startPoint x: 517, startPoint y: 133, endPoint x: 576, endPoint y: 133, distance: 59.1
click at [576, 196] on div "Other Soft Costs 0 Description" at bounding box center [408, 238] width 817 height 84
type input "7"
type input "$7.00"
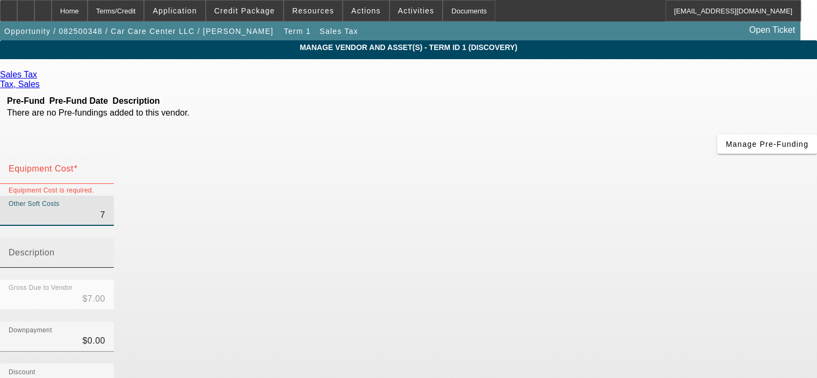
type input "76"
type input "$76.00"
type input "764"
type input "$764.00"
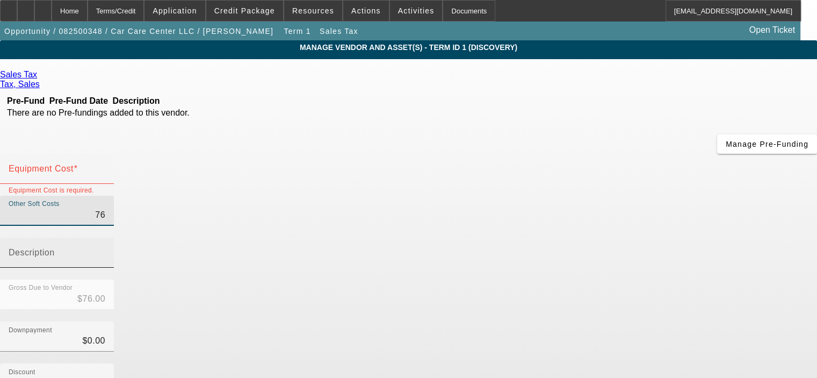
type input "$764.00"
type input "7645"
type input "$7,645.00"
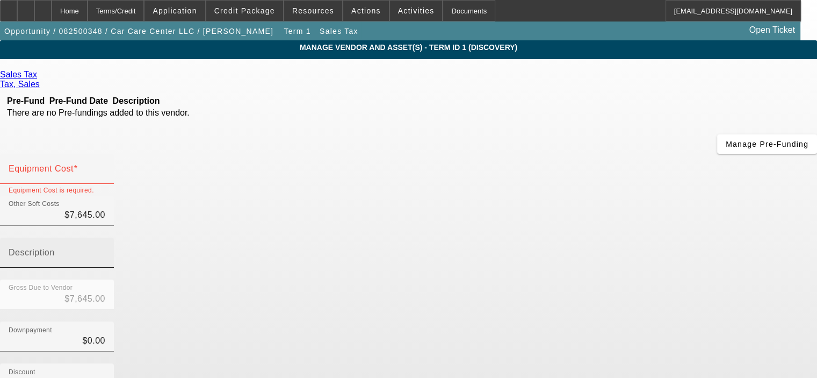
click at [55, 248] on label "Description" at bounding box center [32, 253] width 46 height 10
click at [105, 250] on input "Description" at bounding box center [57, 256] width 97 height 13
type input "WI sales tax @ 5.5%"
click at [105, 167] on input "Equipment Cost" at bounding box center [57, 173] width 97 height 13
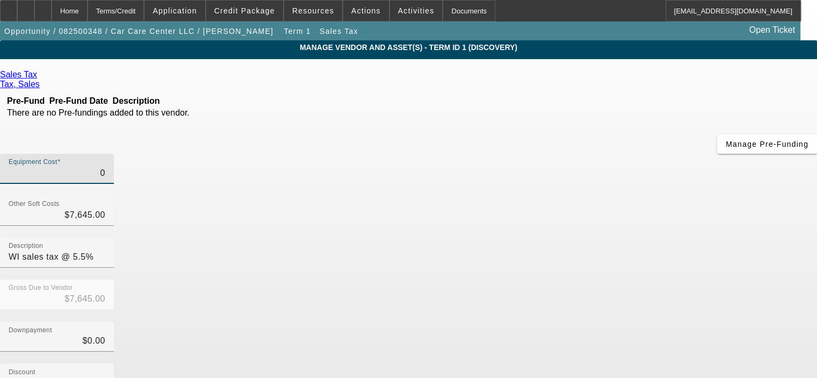
type input "$0.00"
click at [638, 321] on div "Downpayment $0.00" at bounding box center [408, 342] width 817 height 42
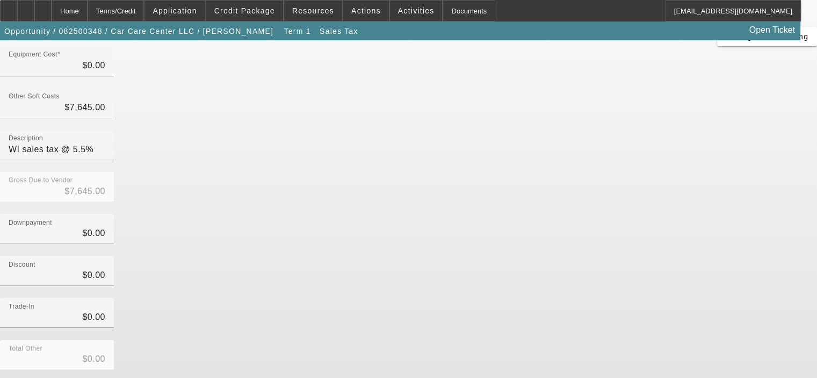
scroll to position [119, 0]
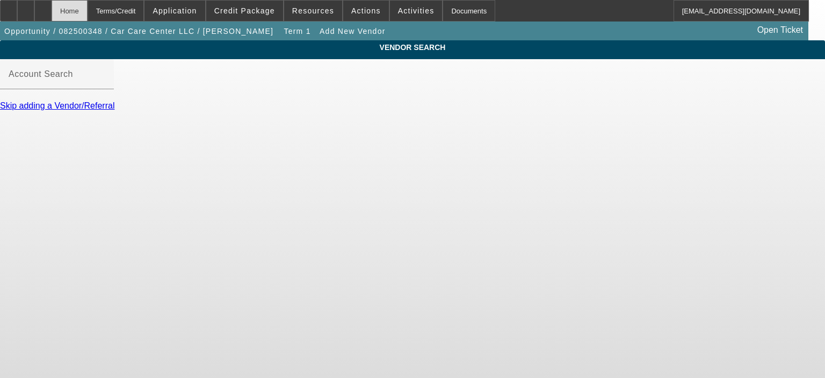
click at [88, 10] on div "Home" at bounding box center [70, 10] width 36 height 21
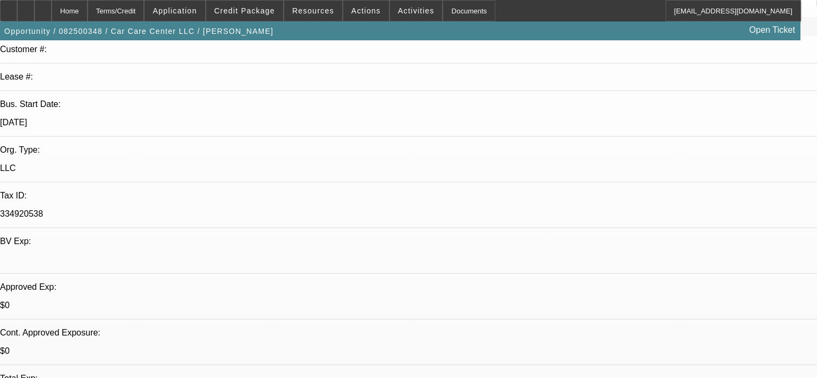
select select "0"
select select "2"
select select "0.1"
select select "4"
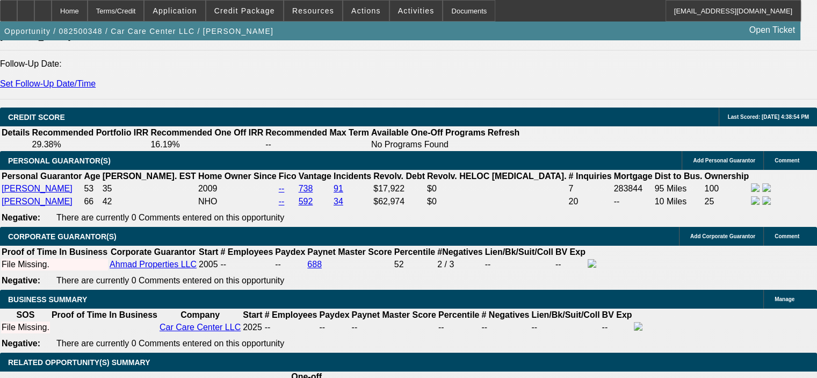
scroll to position [1612, 0]
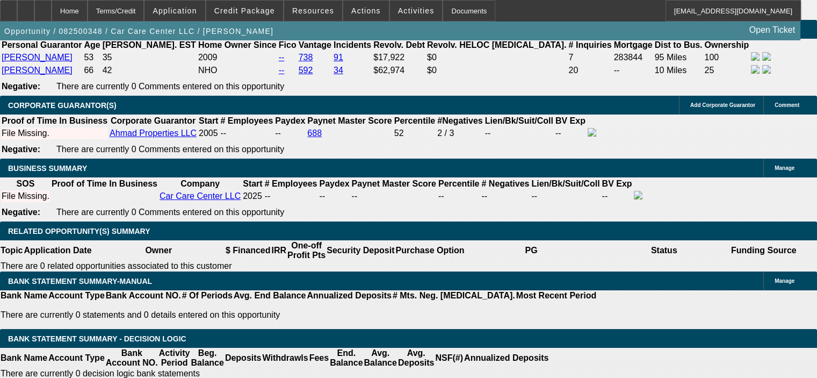
select select "0.2"
type input "$29,508.88"
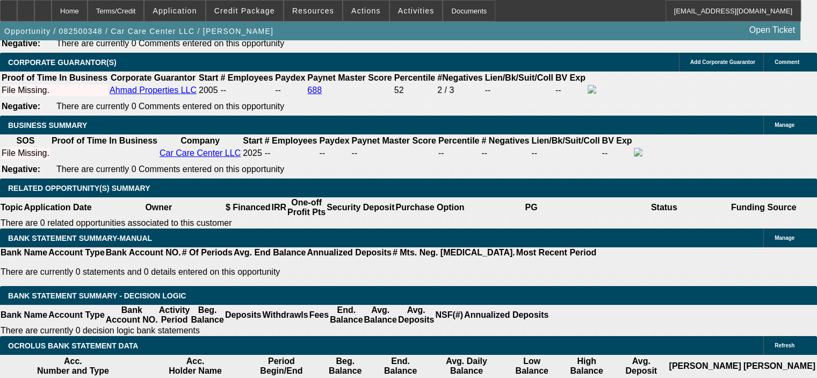
scroll to position [1719, 0]
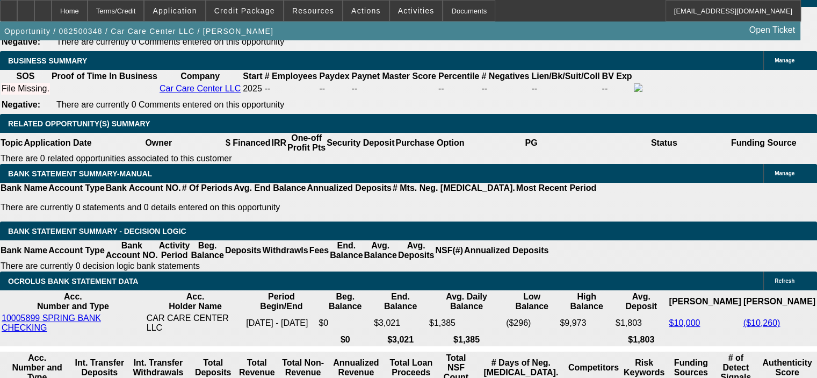
drag, startPoint x: 191, startPoint y: 301, endPoint x: 204, endPoint y: 292, distance: 16.1
type input "60"
type input "14"
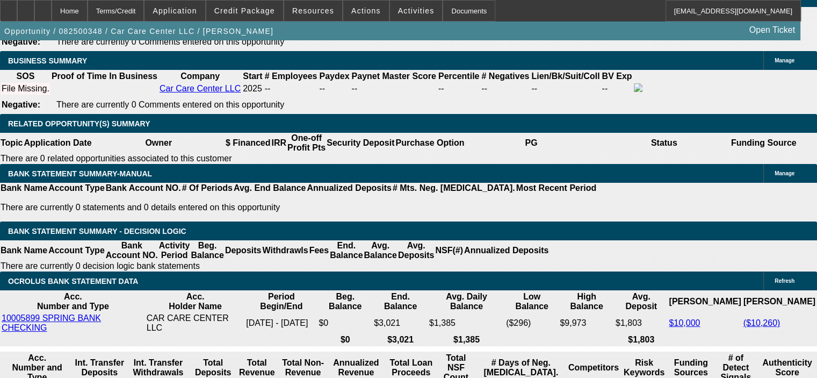
type input "$5,492.96"
type input "$2,746.48"
type input "$4,035.34"
type input "$2,017.67"
type input "14"
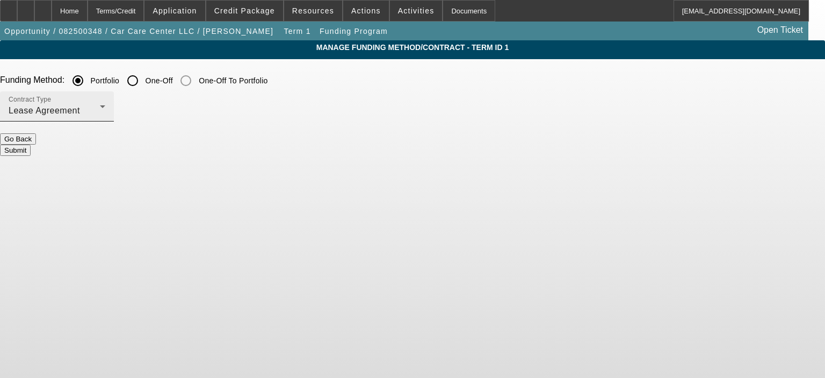
click at [105, 103] on div "Contract Type Lease Agreement" at bounding box center [57, 106] width 97 height 30
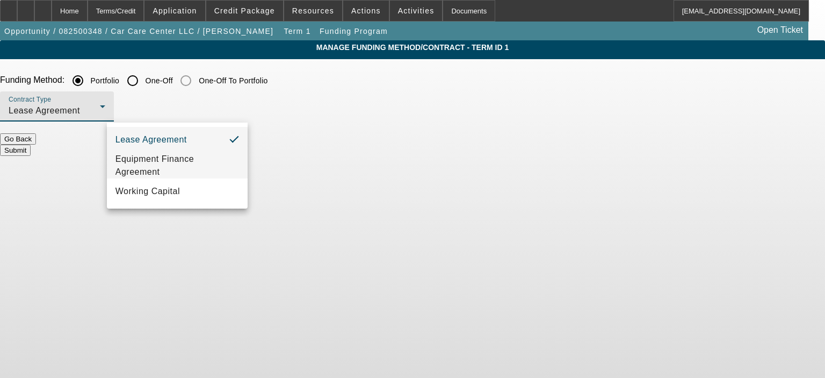
click at [187, 171] on span "Equipment Finance Agreement" at bounding box center [178, 166] width 124 height 26
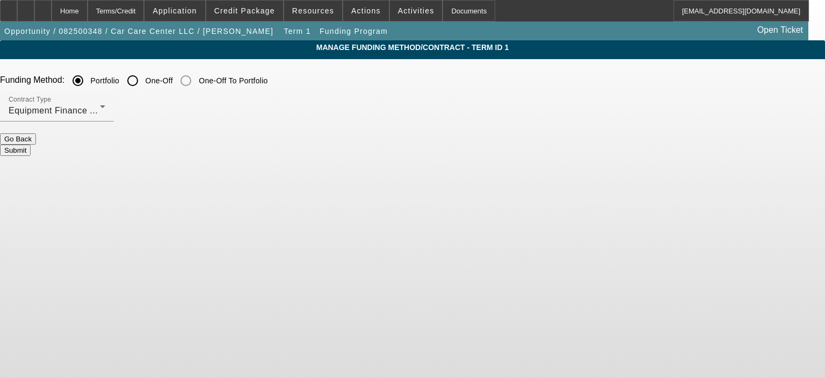
click at [31, 145] on button "Submit" at bounding box center [15, 150] width 31 height 11
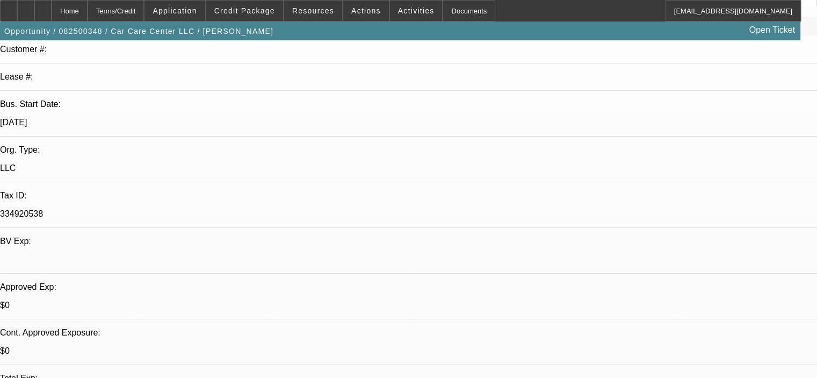
select select "0.2"
select select "2"
select select "0"
select select "6"
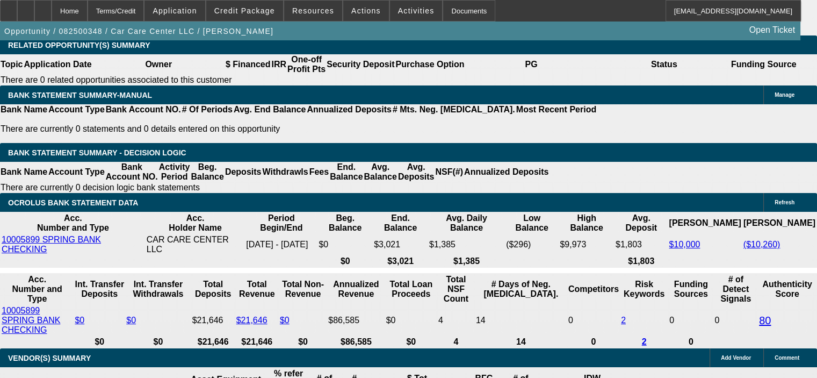
scroll to position [1773, 0]
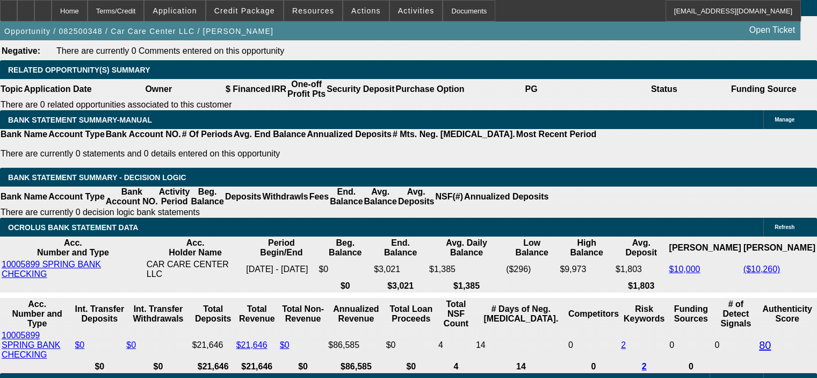
type input "0"
drag, startPoint x: 135, startPoint y: 255, endPoint x: 207, endPoint y: 247, distance: 73.0
type input "UNKNOWN"
type input "$14,754.44"
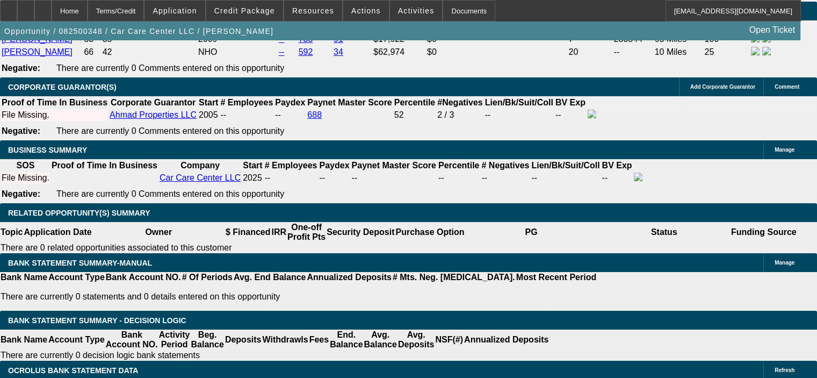
scroll to position [1612, 0]
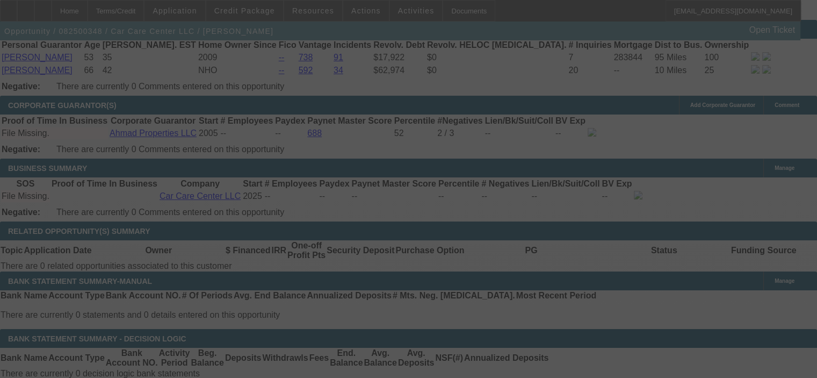
select select "0.2"
select select "2"
select select "0"
select select "6"
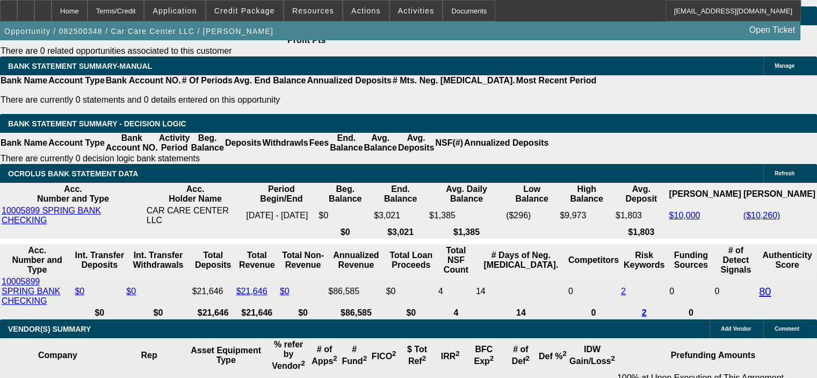
scroll to position [1880, 0]
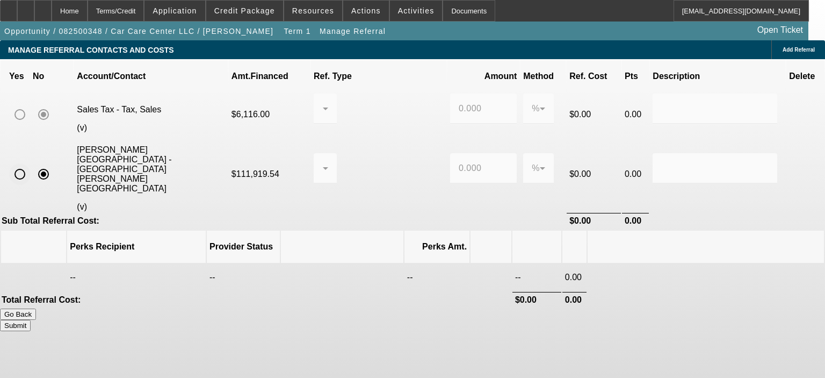
click at [31, 163] on input "radio" at bounding box center [19, 173] width 21 height 21
radio input "true"
click at [323, 162] on div at bounding box center [322, 168] width 1 height 13
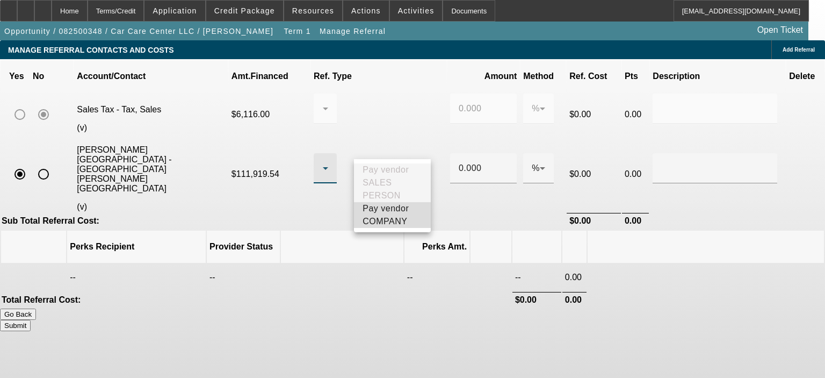
click at [401, 222] on span "Pay vendor COMPANY" at bounding box center [393, 215] width 60 height 26
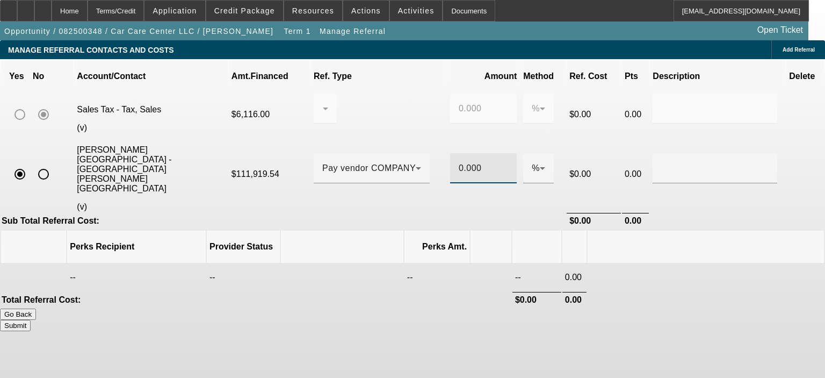
drag, startPoint x: 455, startPoint y: 144, endPoint x: 518, endPoint y: 143, distance: 62.9
click at [517, 144] on tr "Lynch Truck Center - Almburg, Lori (v) $111,919.54 Pay vendor COMPANY 0.000 % $…" at bounding box center [412, 173] width 823 height 75
type input "1"
drag, startPoint x: 371, startPoint y: 236, endPoint x: 471, endPoint y: 240, distance: 99.5
click at [373, 236] on form "Yes No Account/Contact Amt.Financed Ref. Type Amount Method Ref. Cost Pts Descr…" at bounding box center [412, 195] width 825 height 272
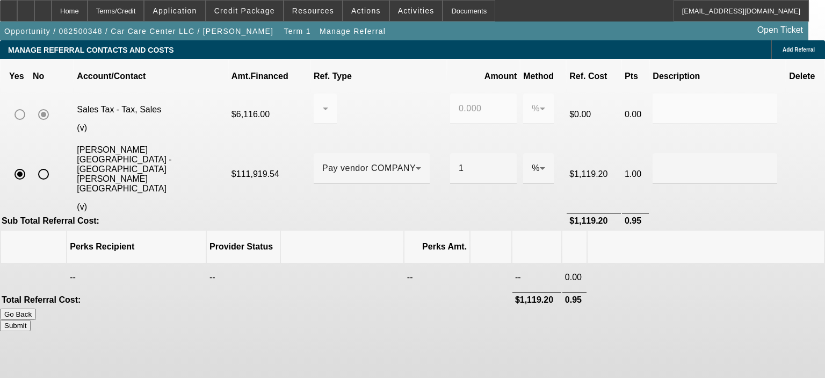
click at [31, 320] on button "Submit" at bounding box center [15, 325] width 31 height 11
type input "0.000"
type input "1.000"
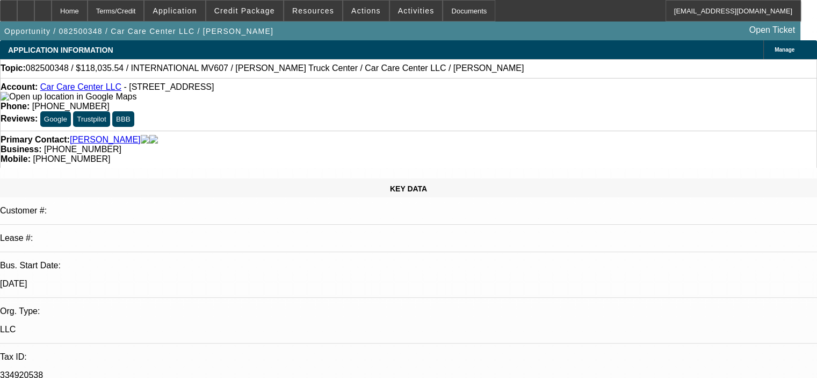
select select "0.2"
select select "2"
select select "0"
select select "6"
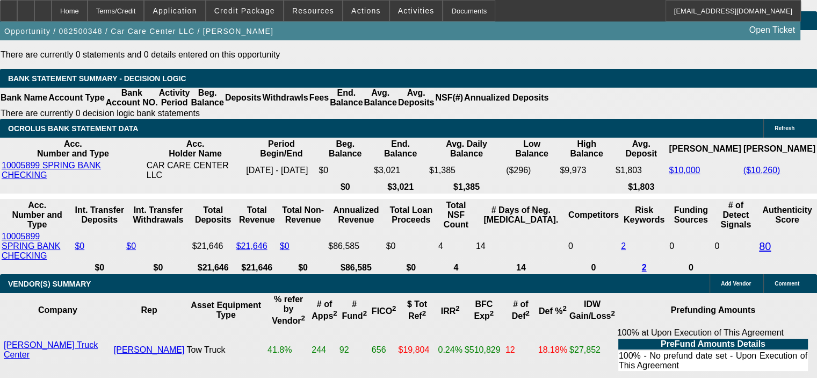
scroll to position [1818, 0]
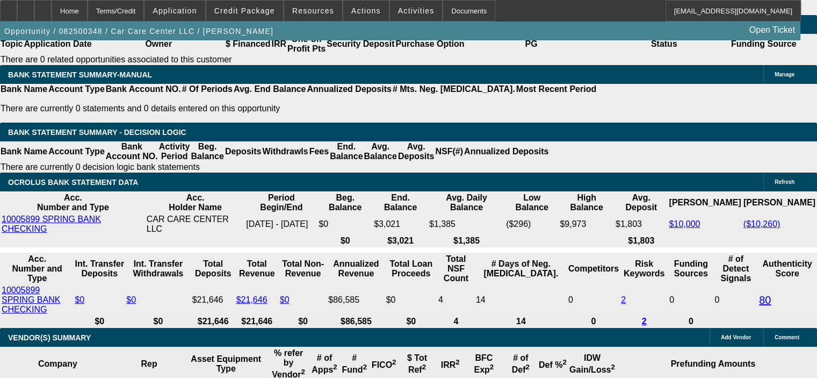
drag, startPoint x: 208, startPoint y: 195, endPoint x: 251, endPoint y: 197, distance: 42.5
type input "1"
type input "UNKNOWN"
type input "15"
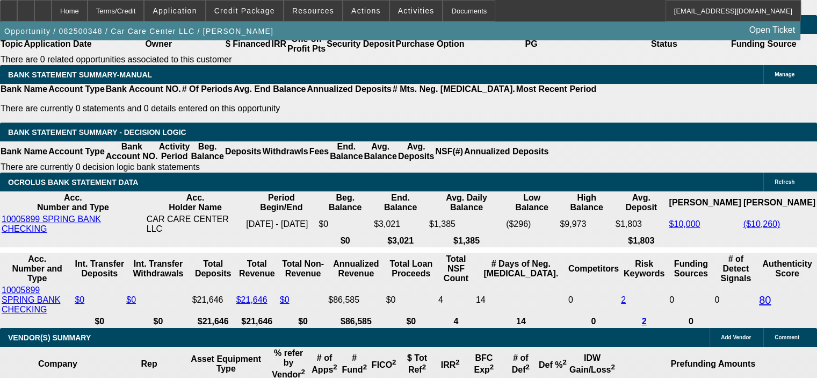
type input "$2,017.67"
type input "$4,035.34"
type input "$2,808.06"
type input "$5,616.12"
type input "1"
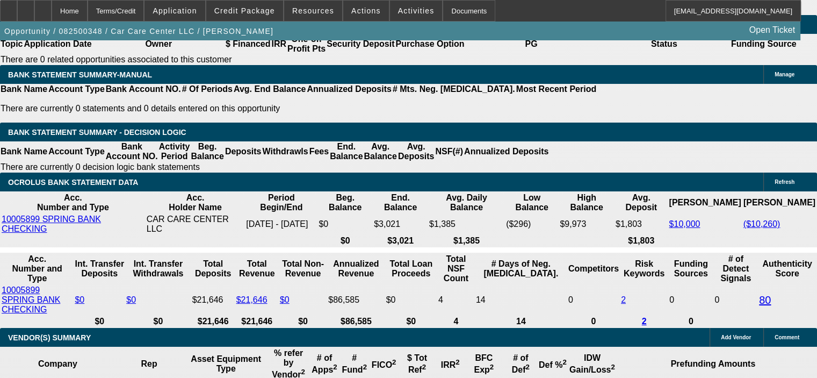
type input "$2,017.67"
type input "$4,035.34"
type input "14"
type input "$2,746.48"
type input "$5,492.96"
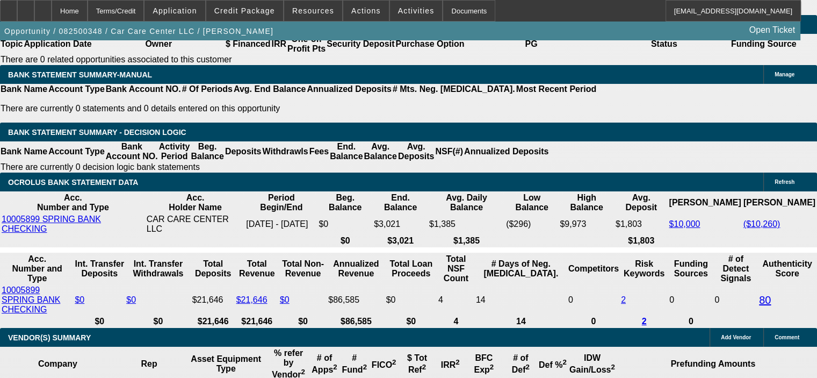
type input "14.9"
type input "$2,801.87"
type input "$5,603.74"
type input "14."
type input "$2,746.48"
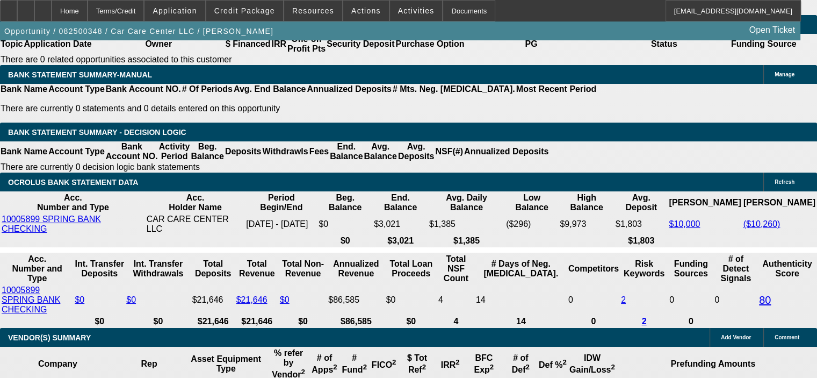
type input "$5,492.96"
type input "14.8"
type input "$2,795.68"
type input "$5,591.36"
type input "14.8"
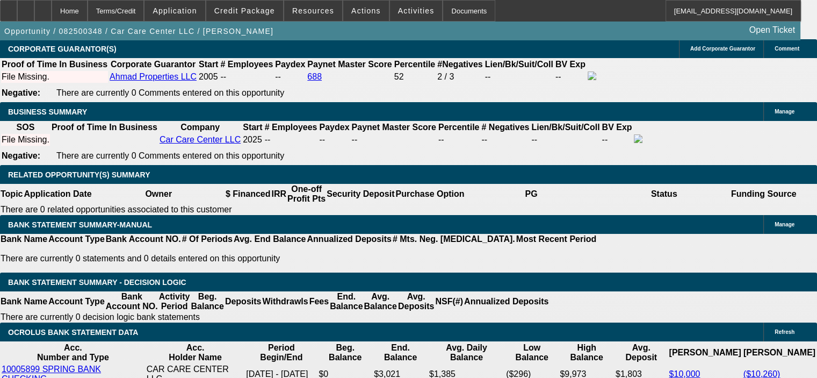
scroll to position [1603, 0]
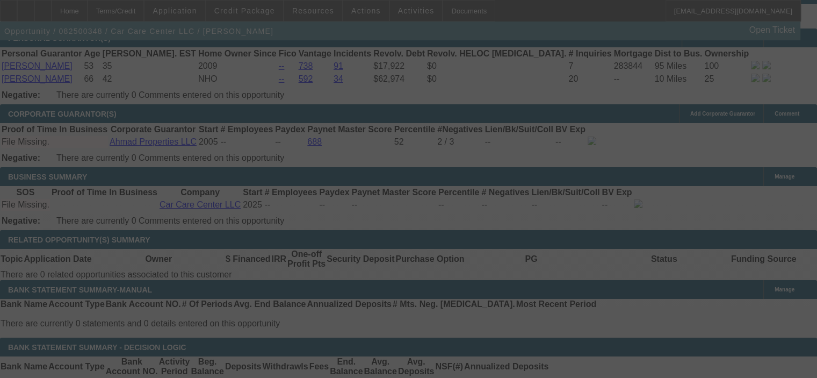
select select "0.2"
select select "2"
select select "0"
select select "6"
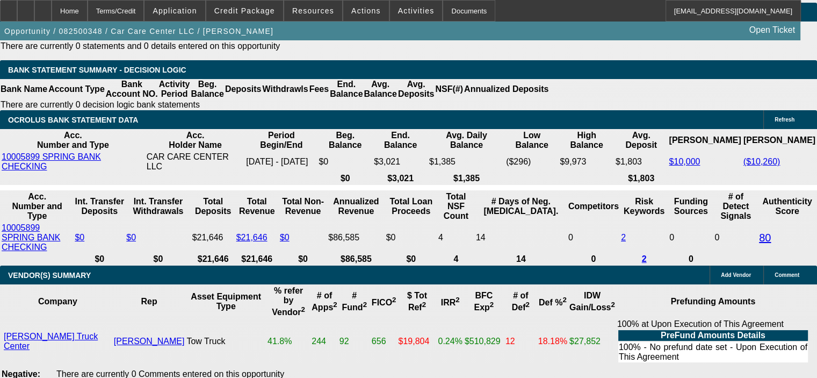
scroll to position [1934, 0]
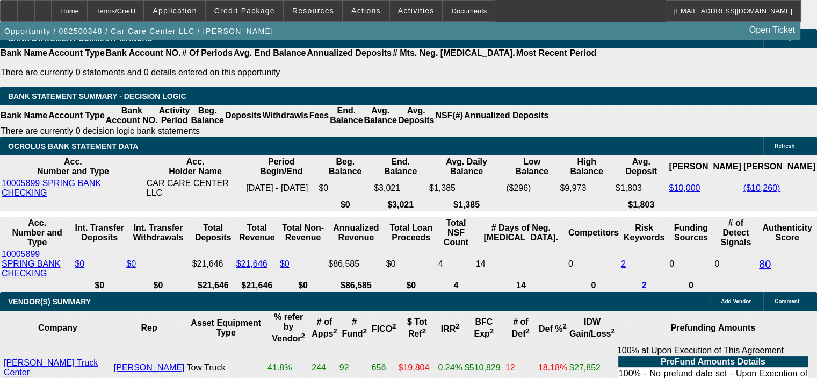
scroll to position [1827, 0]
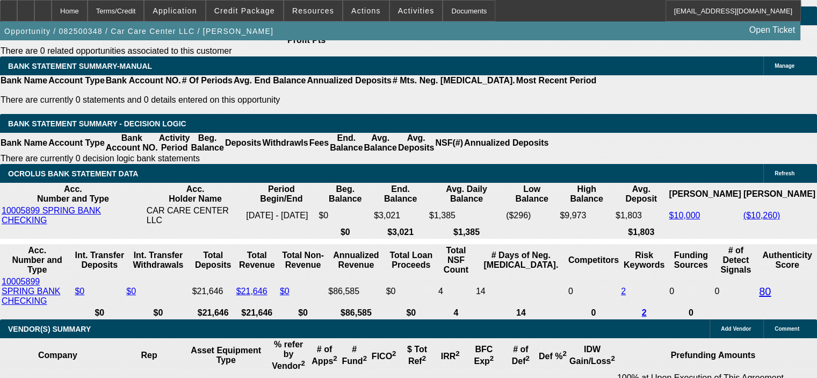
drag, startPoint x: 206, startPoint y: 188, endPoint x: 237, endPoint y: 184, distance: 30.9
type input "UNKNOWN"
type input "16"
type input "$4,035.34"
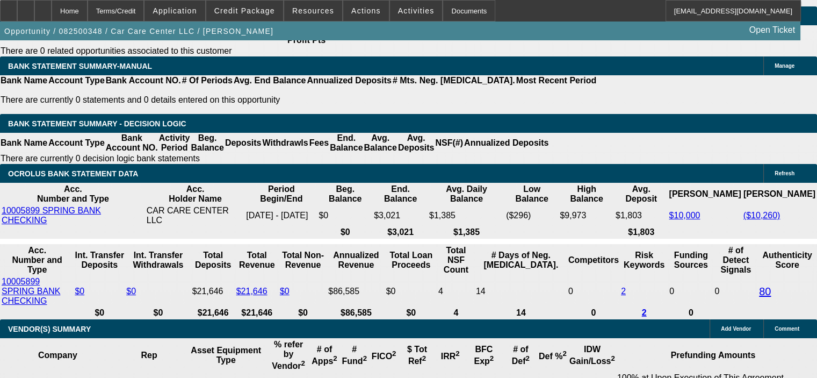
type input "$2,017.67"
type input "$5,740.80"
type input "$2,870.40"
type input "16"
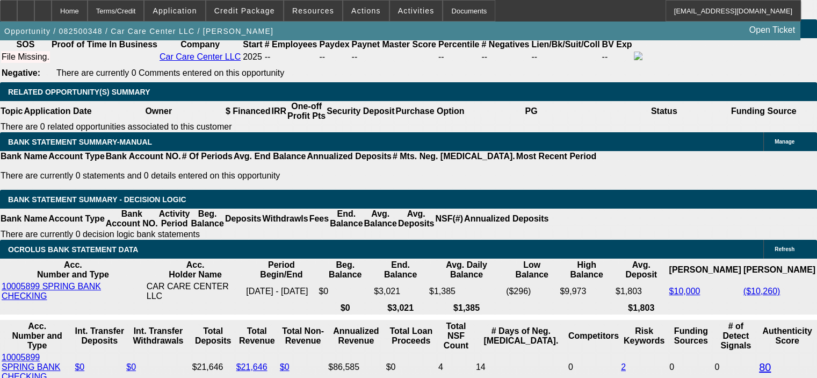
scroll to position [1612, 0]
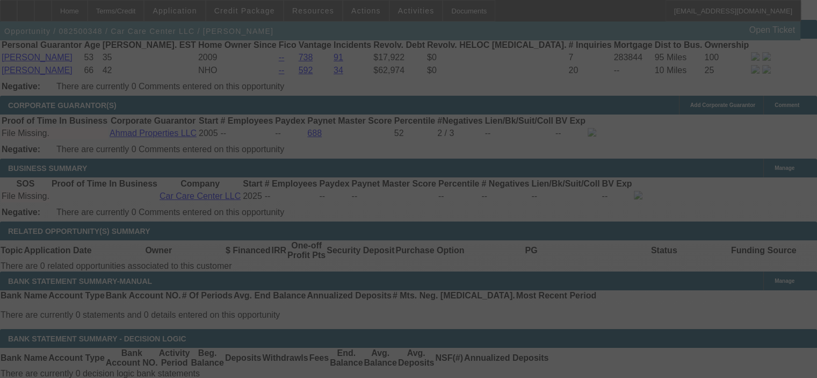
select select "0.2"
select select "2"
select select "0"
select select "6"
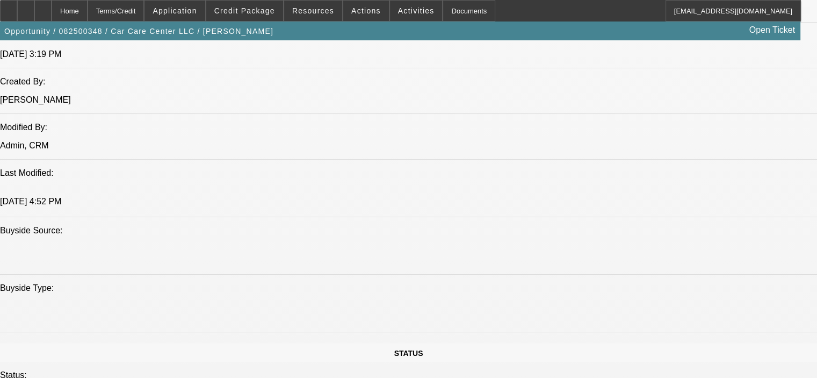
scroll to position [860, 0]
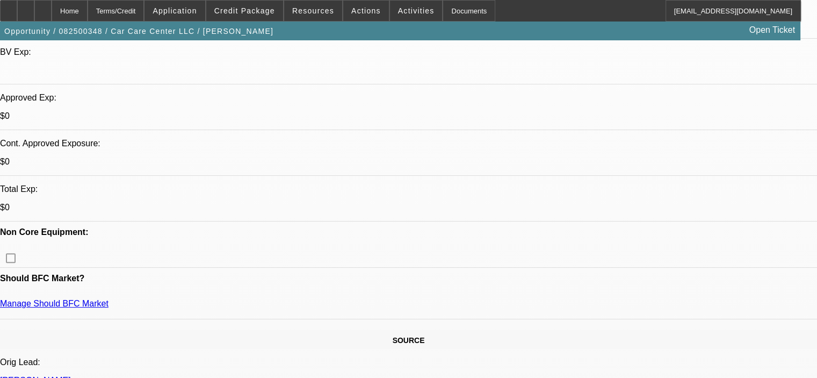
scroll to position [322, 0]
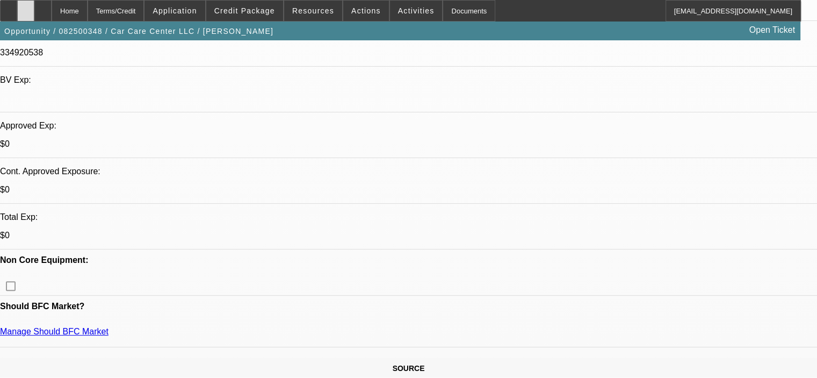
click at [34, 15] on div at bounding box center [25, 10] width 17 height 21
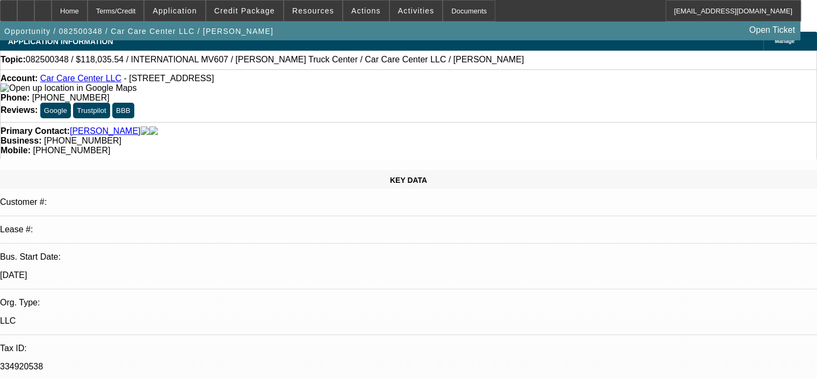
scroll to position [0, 0]
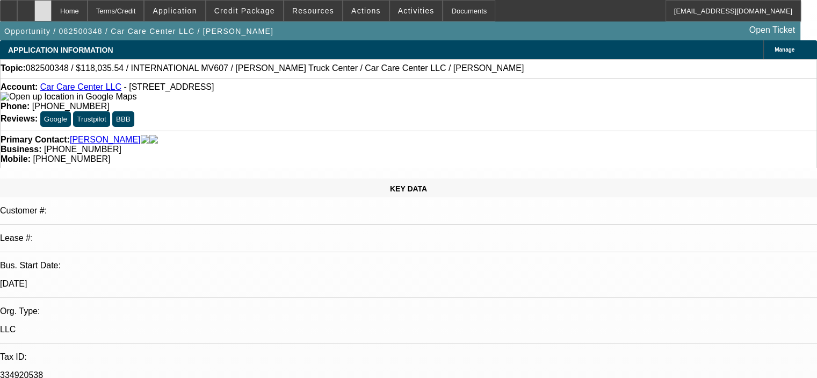
click at [43, 7] on icon at bounding box center [43, 7] width 0 height 0
select select "0.2"
select select "2"
select select "0"
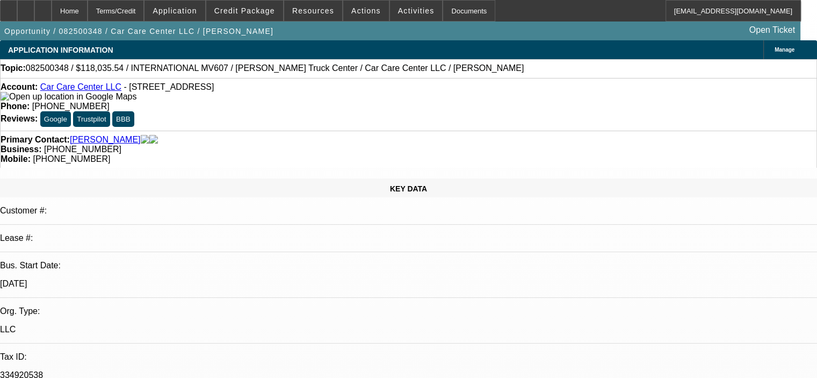
select select "6"
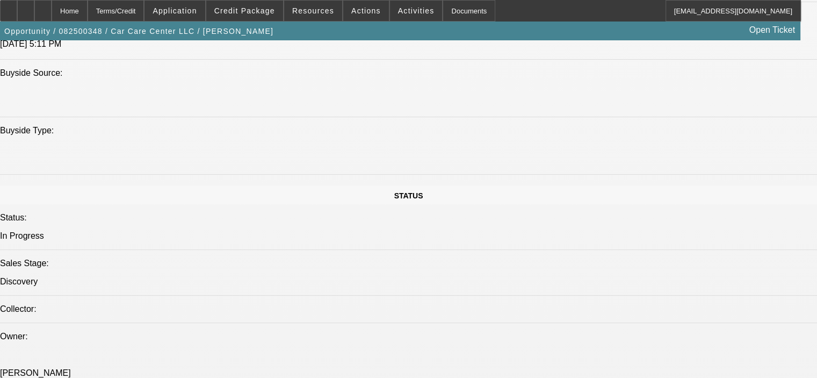
scroll to position [913, 0]
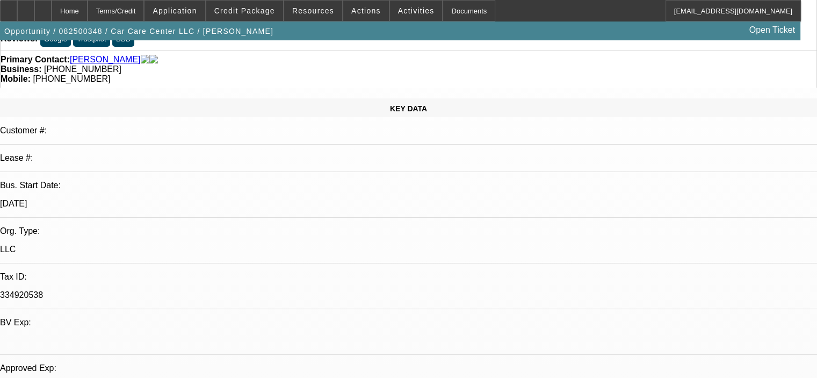
scroll to position [0, 0]
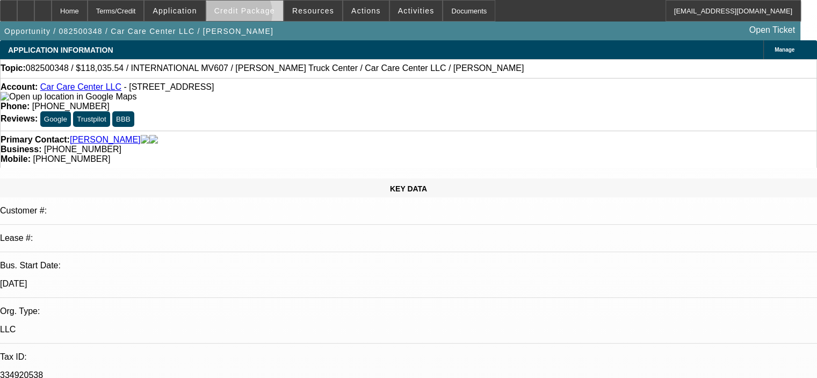
click at [252, 16] on span at bounding box center [244, 11] width 77 height 26
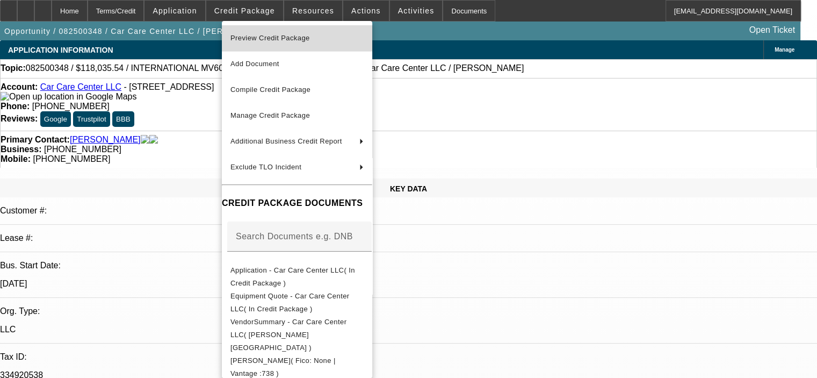
click at [264, 37] on span "Preview Credit Package" at bounding box center [270, 38] width 80 height 8
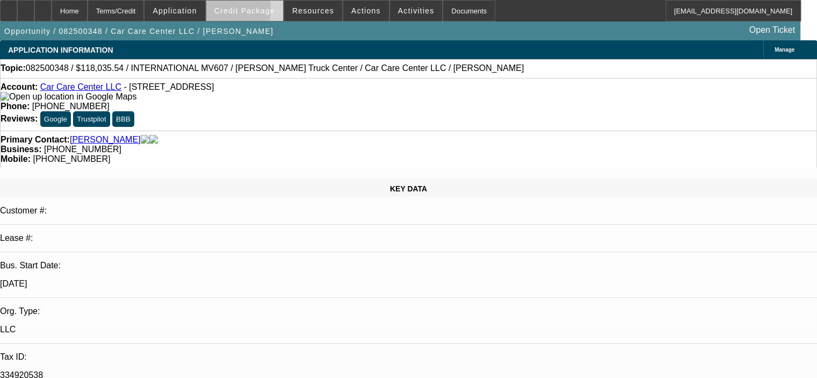
click at [236, 12] on span "Credit Package" at bounding box center [244, 10] width 61 height 9
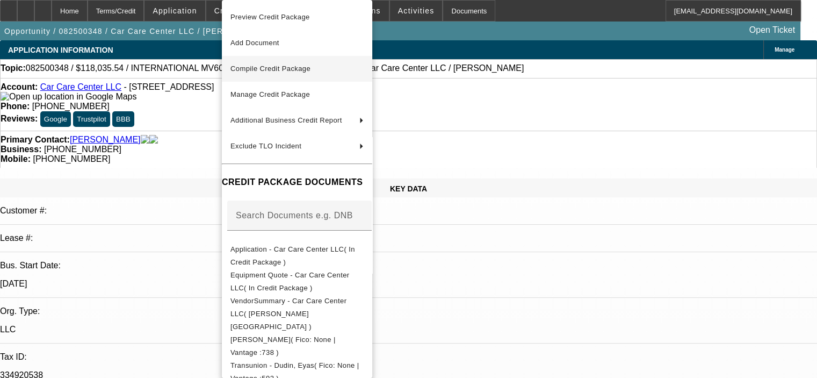
click at [258, 66] on span "Compile Credit Package" at bounding box center [270, 68] width 80 height 8
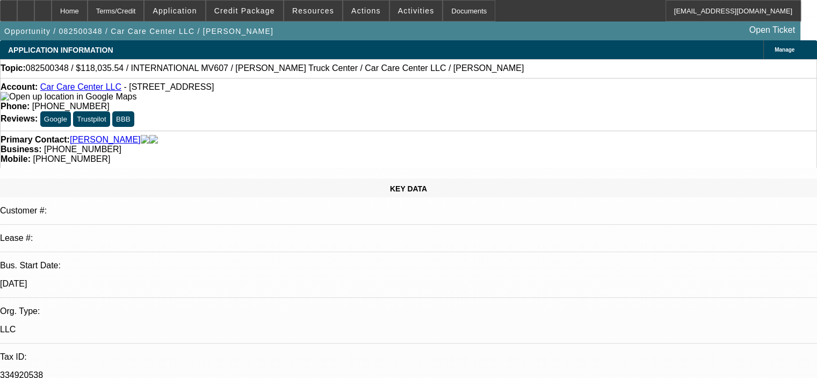
select select "0.2"
select select "2"
select select "0"
select select "6"
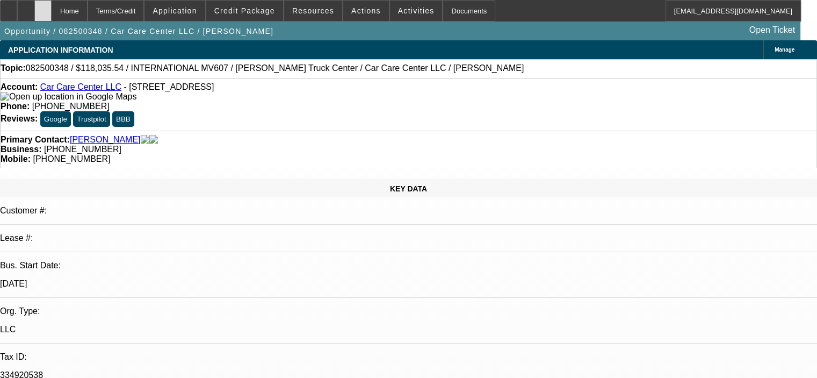
click at [43, 7] on icon at bounding box center [43, 7] width 0 height 0
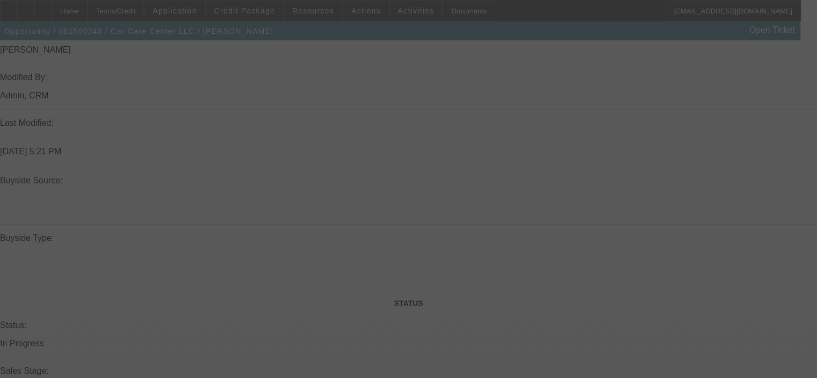
select select "0.2"
select select "2"
select select "0"
select select "6"
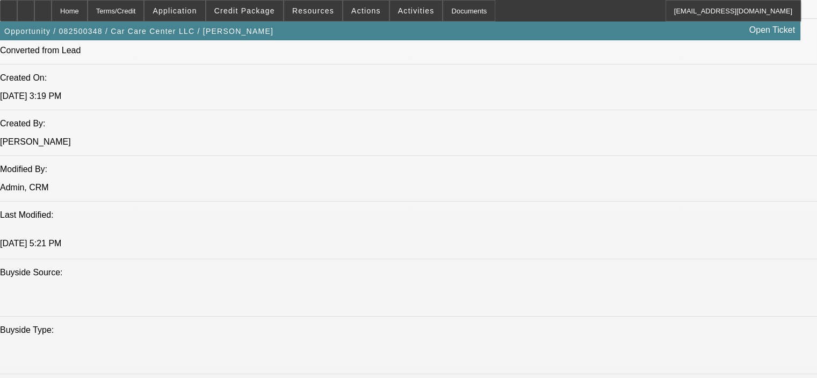
scroll to position [787, 0]
